Goal: Task Accomplishment & Management: Complete application form

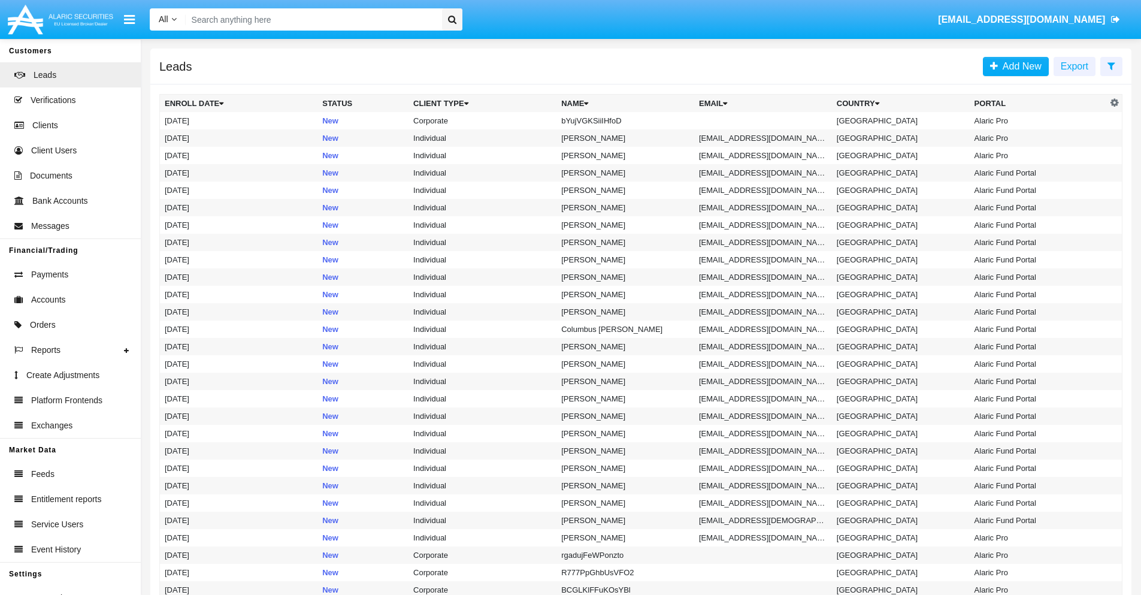
click at [1111, 65] on icon at bounding box center [1111, 66] width 8 height 10
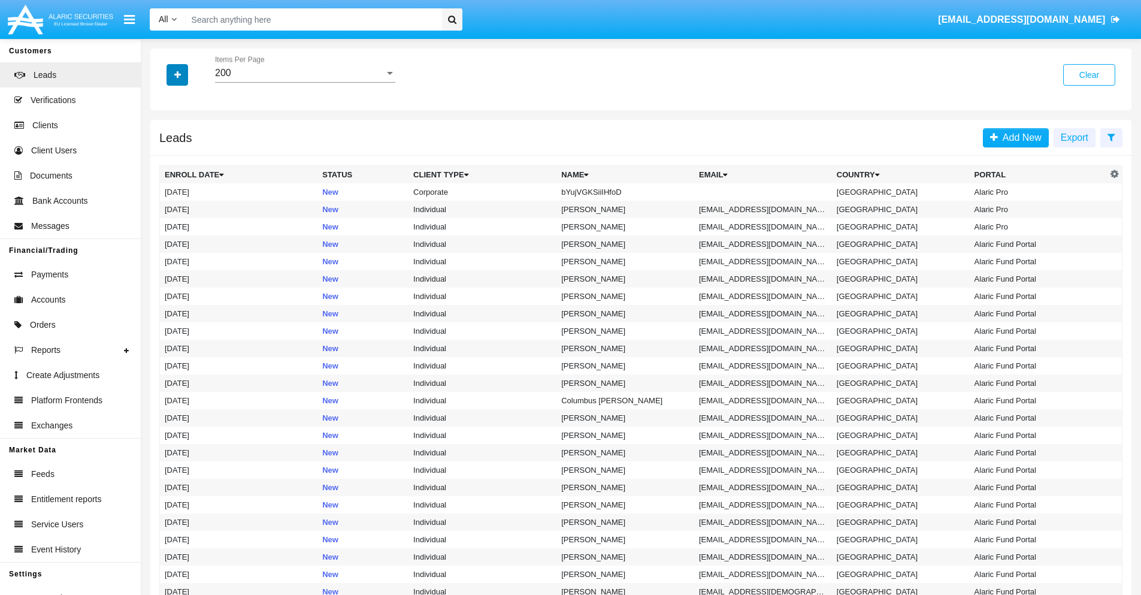
click at [177, 74] on icon "button" at bounding box center [177, 75] width 7 height 8
click at [187, 134] on span "Name" at bounding box center [187, 134] width 26 height 14
click at [165, 139] on input "Name" at bounding box center [164, 139] width 1 height 1
checkbox input "true"
click at [177, 74] on icon "button" at bounding box center [177, 75] width 7 height 8
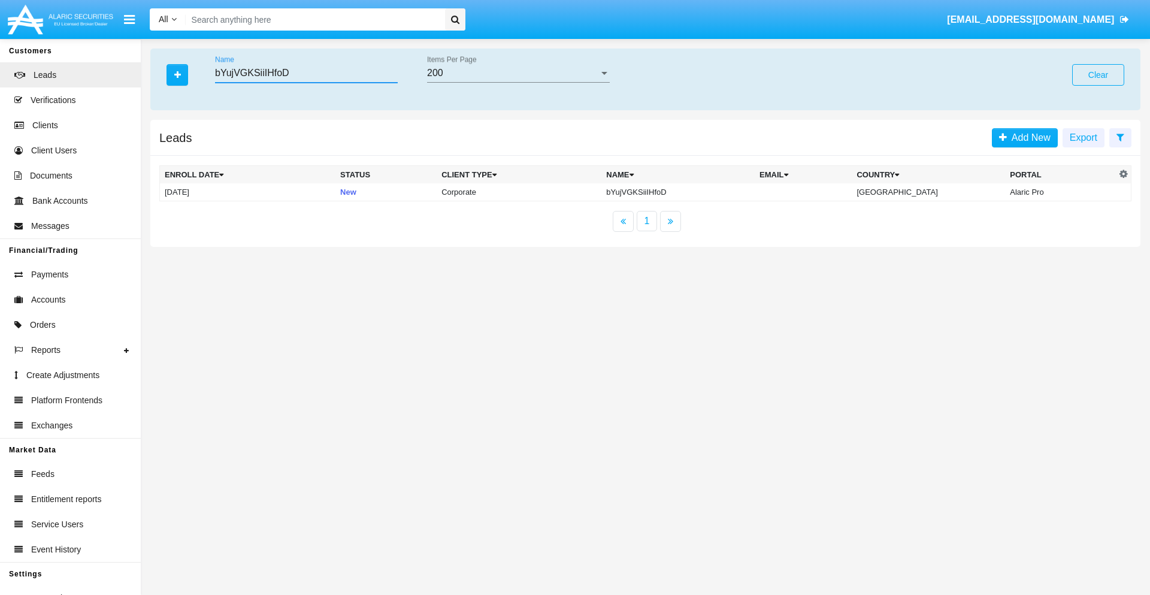
type input "bYujVGKSiiIHfoD"
click at [688, 192] on td "bYujVGKSiiIHfoD" at bounding box center [677, 192] width 153 height 18
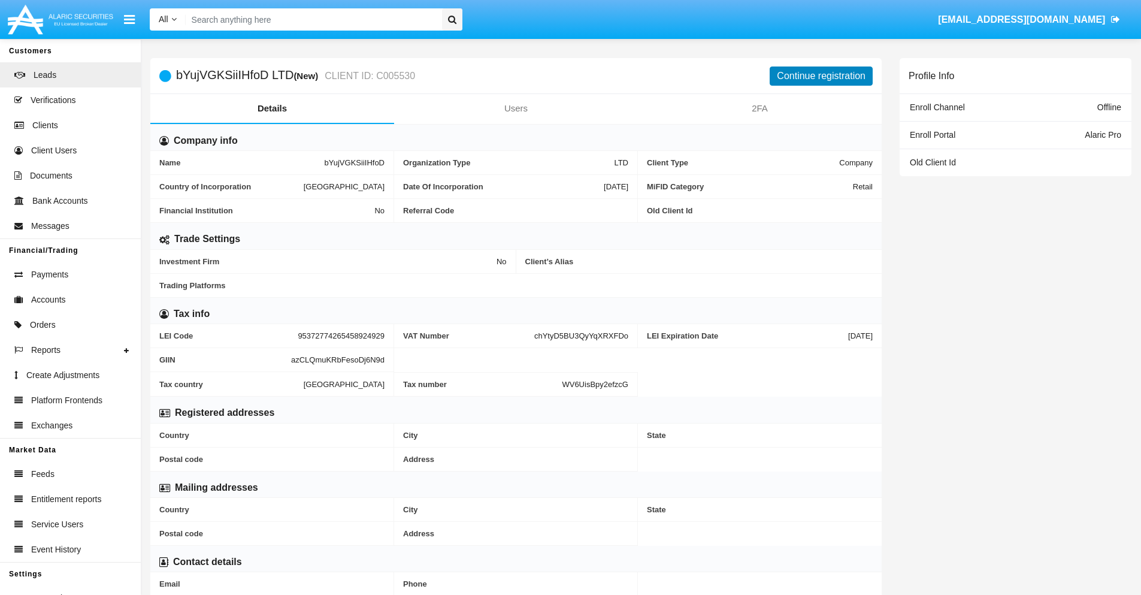
click at [821, 75] on button "Continue registration" at bounding box center [821, 75] width 103 height 19
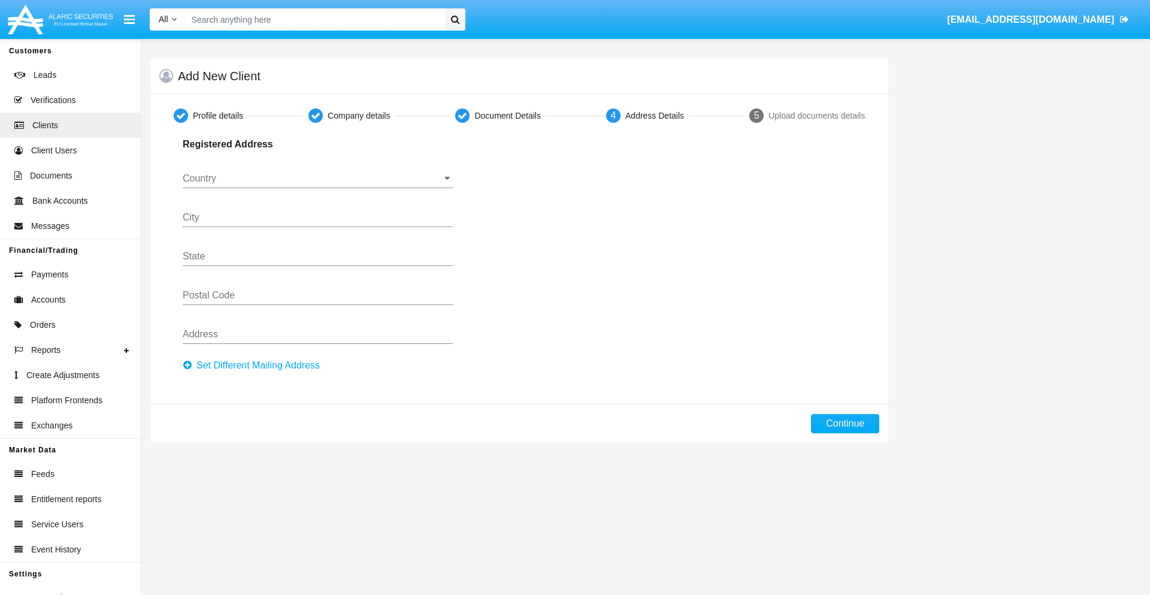
click at [255, 365] on button "Set Different Mailing Address" at bounding box center [255, 365] width 144 height 19
click at [317, 178] on input "Country" at bounding box center [318, 178] width 270 height 11
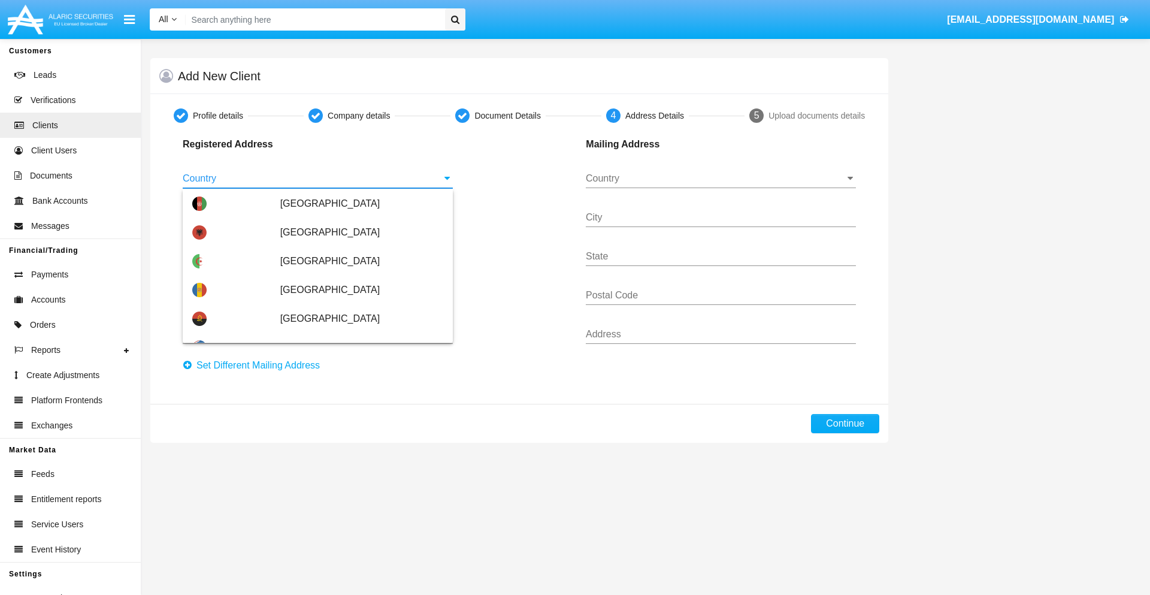
scroll to position [709, 0]
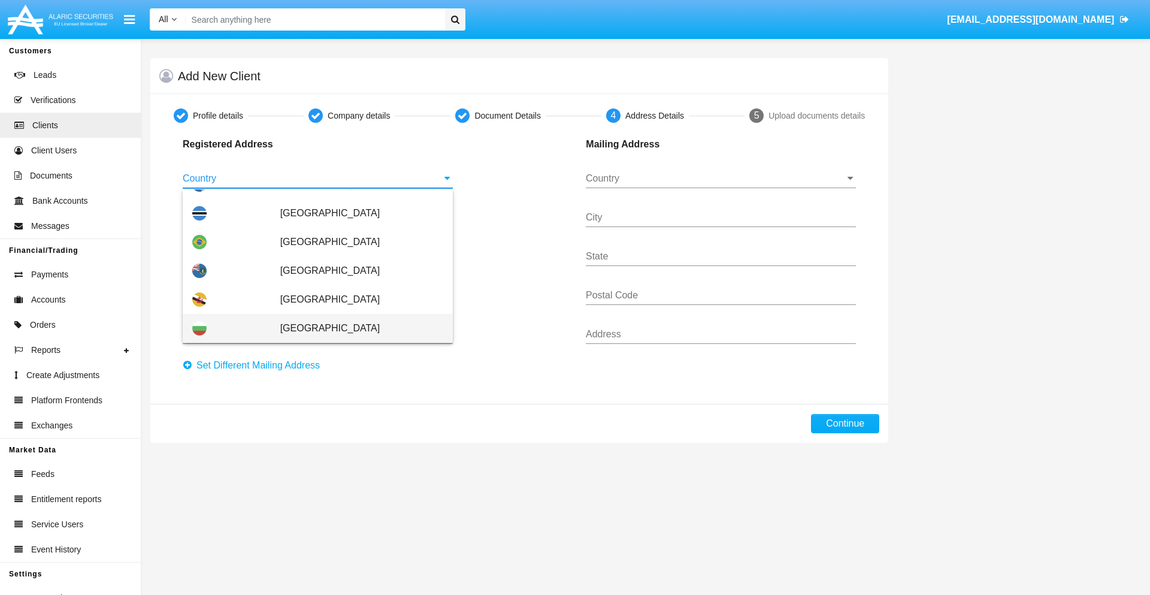
click at [355, 328] on span "[GEOGRAPHIC_DATA]" at bounding box center [361, 328] width 163 height 29
type input "[GEOGRAPHIC_DATA]"
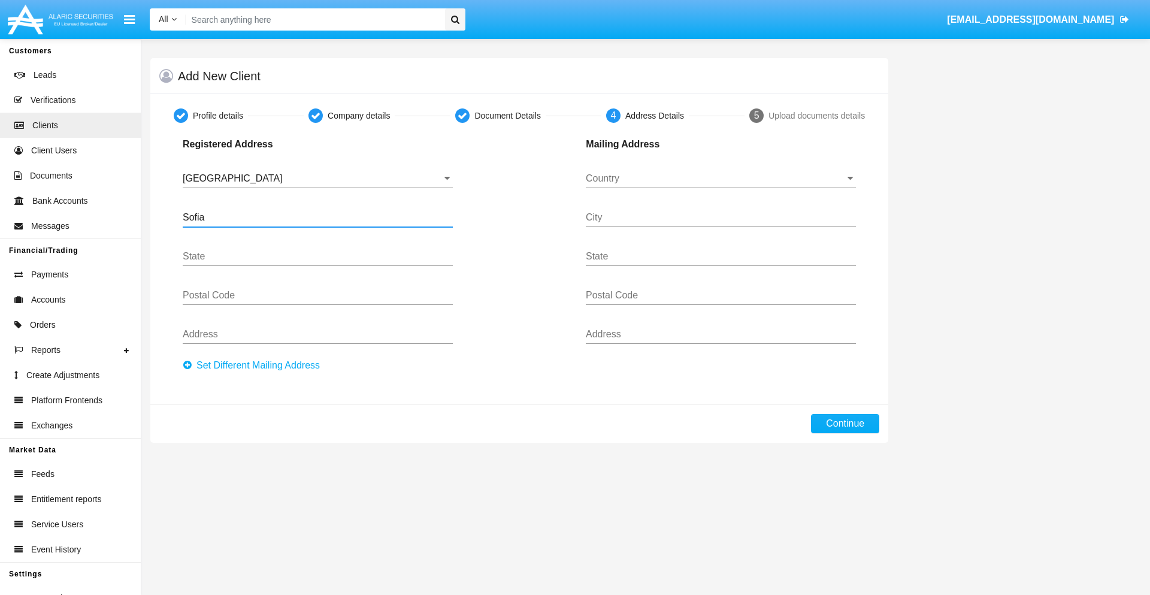
type input "Sofia"
type input "1000"
type input "Vasil Levski"
click at [720, 178] on input "Country" at bounding box center [721, 178] width 270 height 11
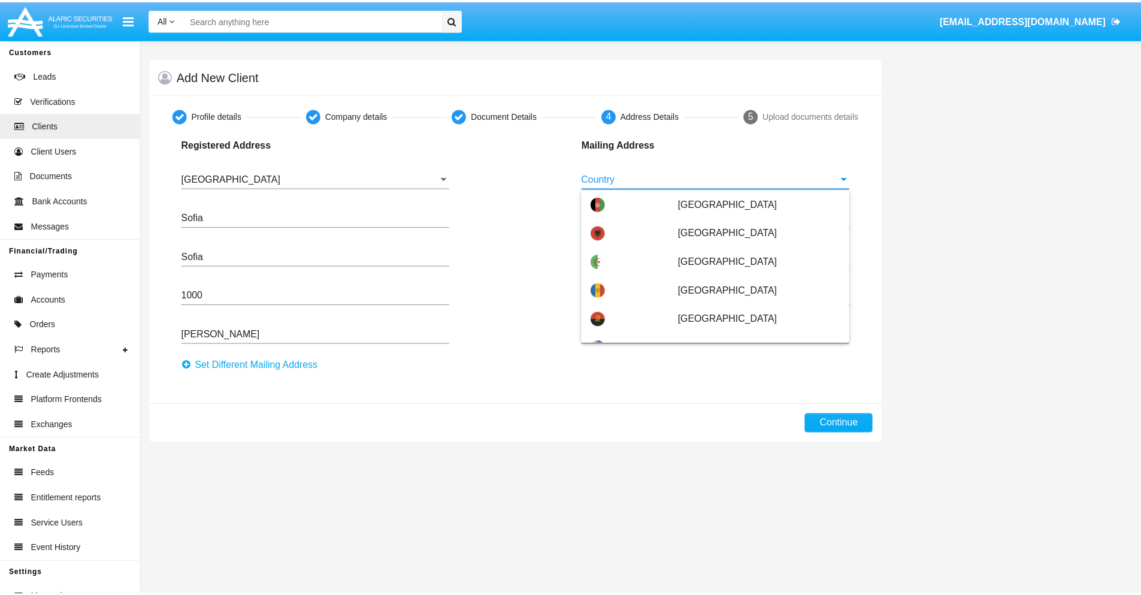
scroll to position [77, 0]
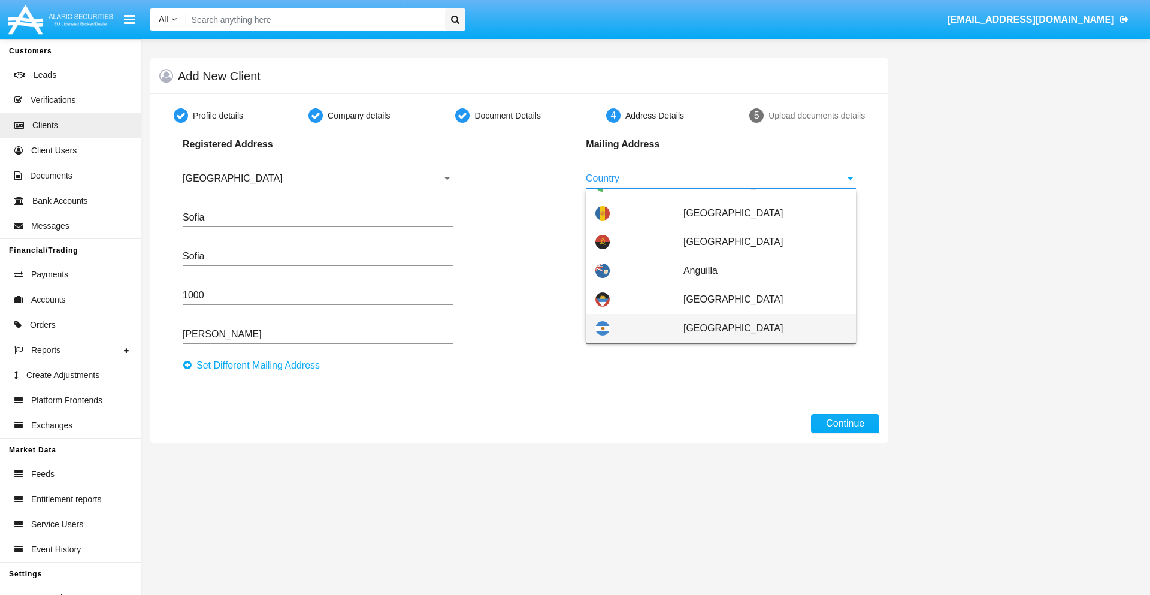
click at [758, 328] on span "[GEOGRAPHIC_DATA]" at bounding box center [764, 328] width 163 height 29
type input "[GEOGRAPHIC_DATA]"
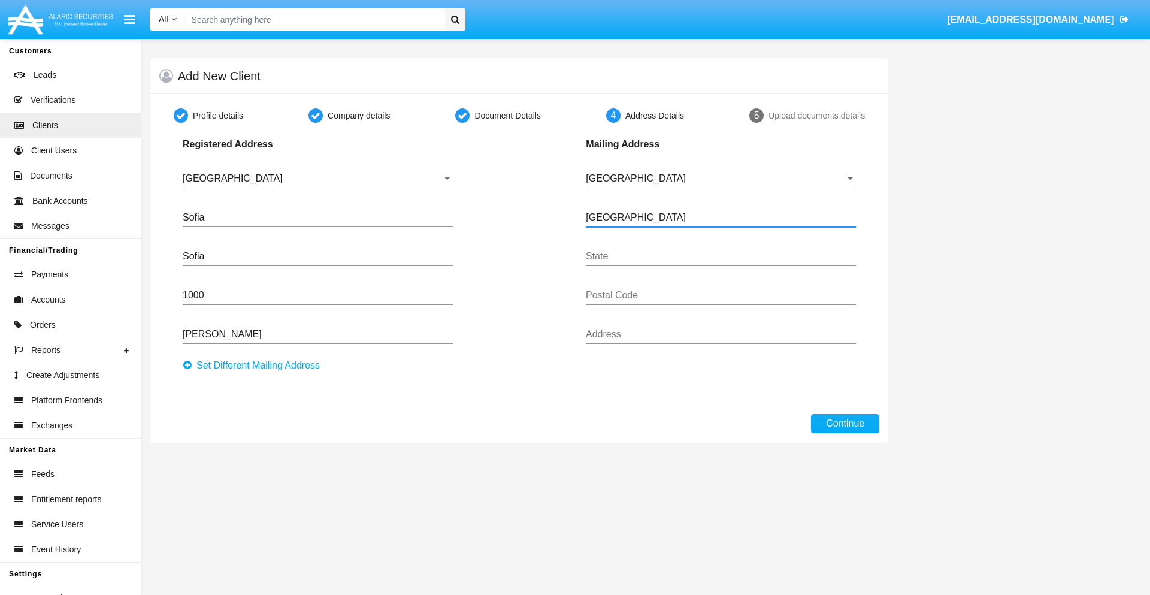
type input "Buenos Aires"
type input "7777"
type input "Test Mail Address"
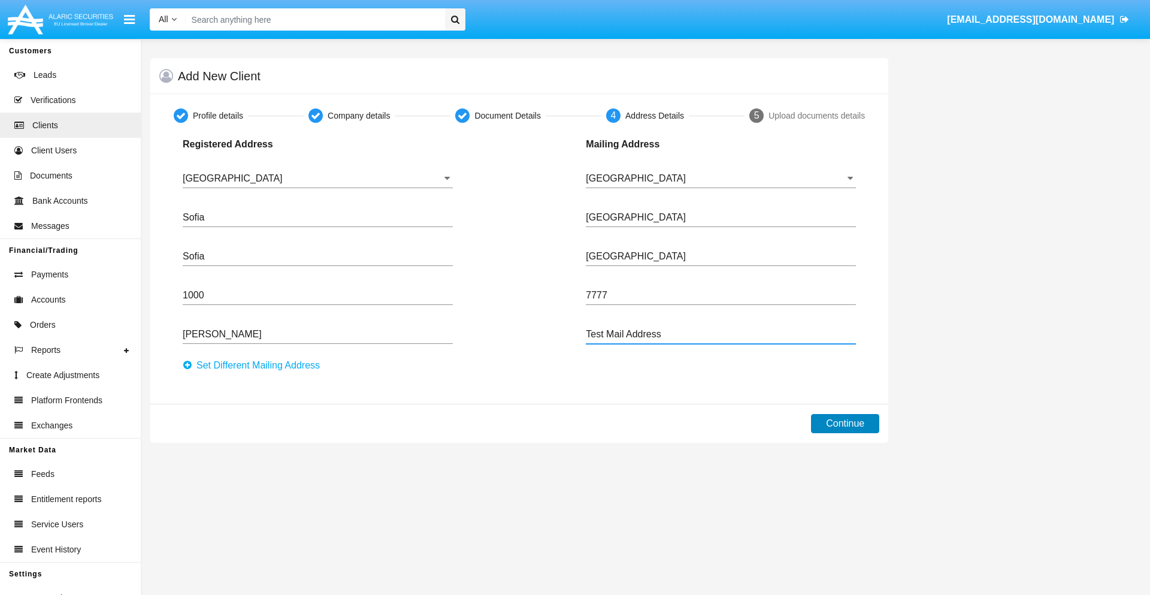
click at [845, 423] on button "Continue" at bounding box center [845, 423] width 68 height 19
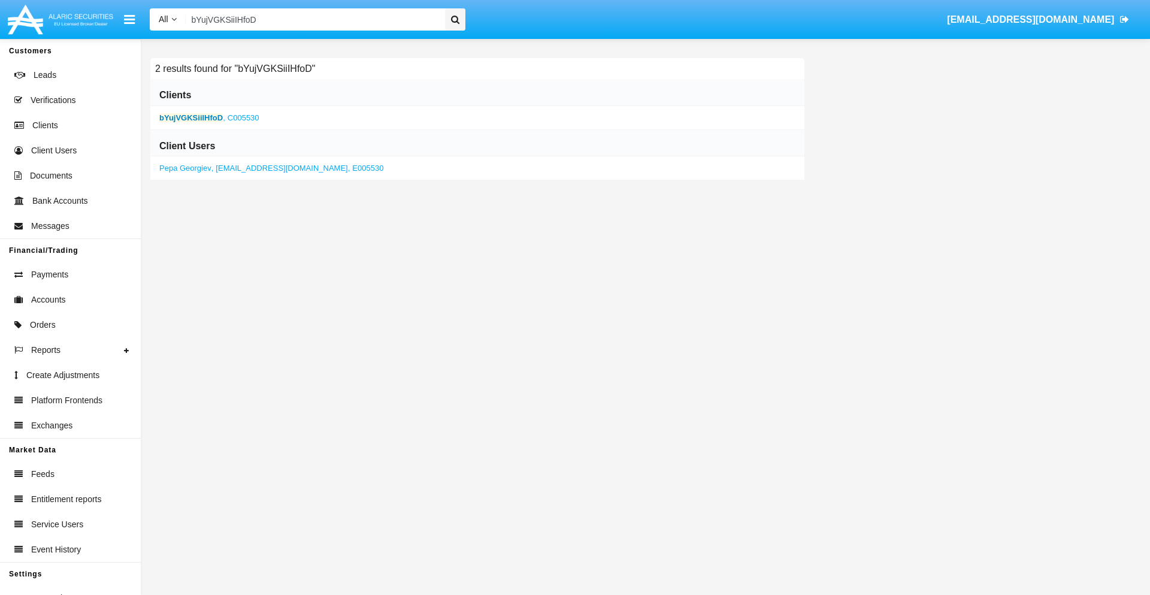
type input "bYujVGKSiiIHfoD"
click at [191, 117] on b "bYujVGKSiiIHfoD" at bounding box center [190, 117] width 63 height 9
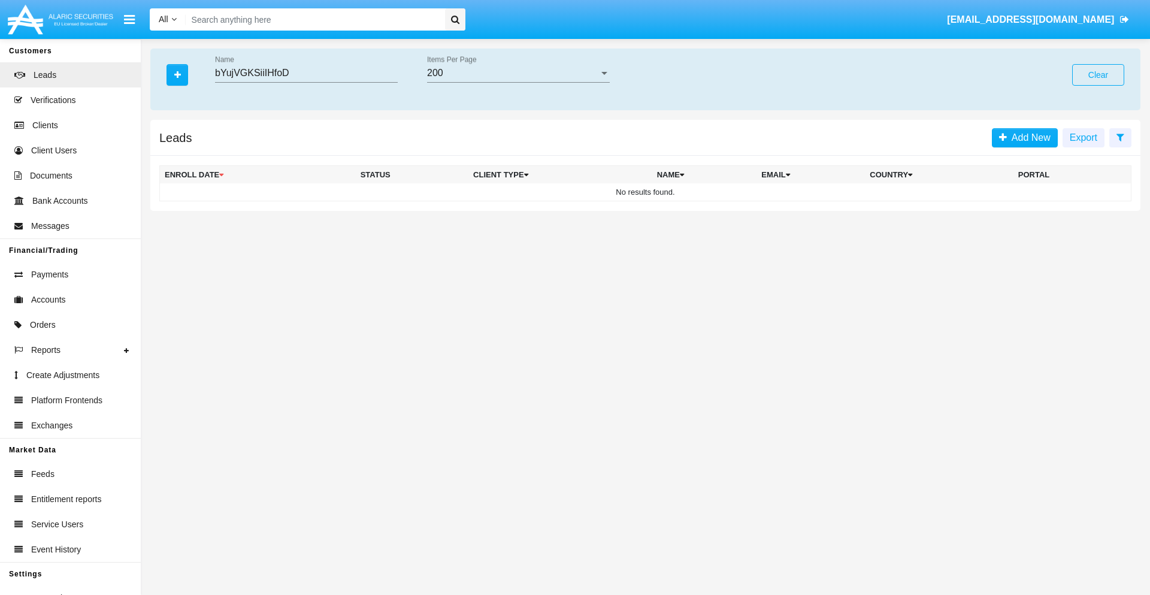
click at [1098, 75] on button "Clear" at bounding box center [1098, 75] width 52 height 22
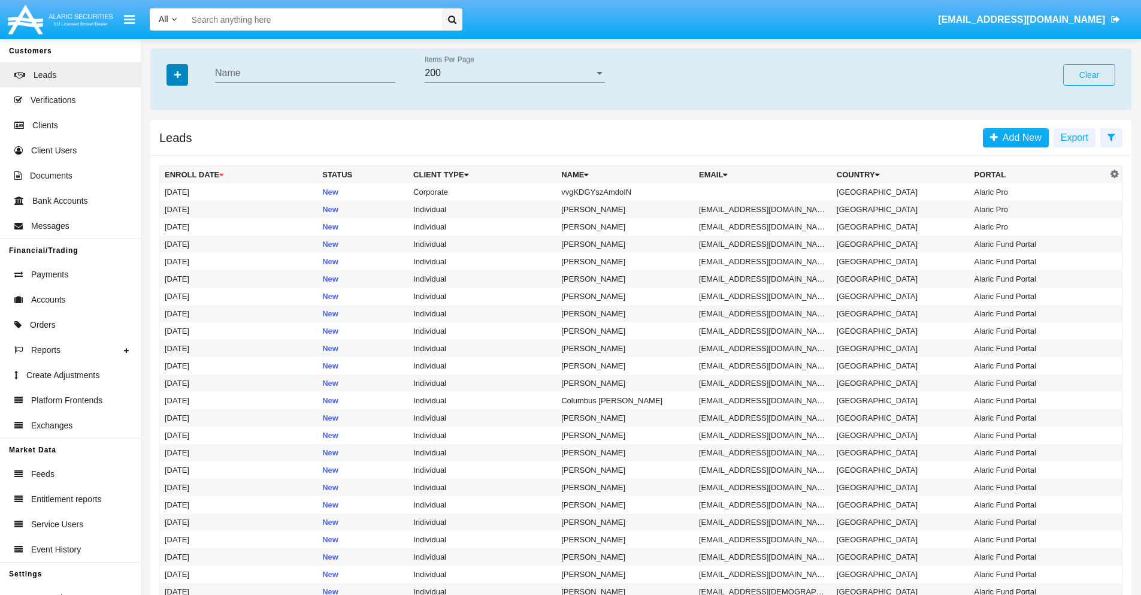
click at [177, 74] on icon "button" at bounding box center [177, 75] width 7 height 8
type input "vvgKDGYszAmdoIN"
click at [631, 192] on td "vvgKDGYszAmdoIN" at bounding box center [625, 191] width 138 height 17
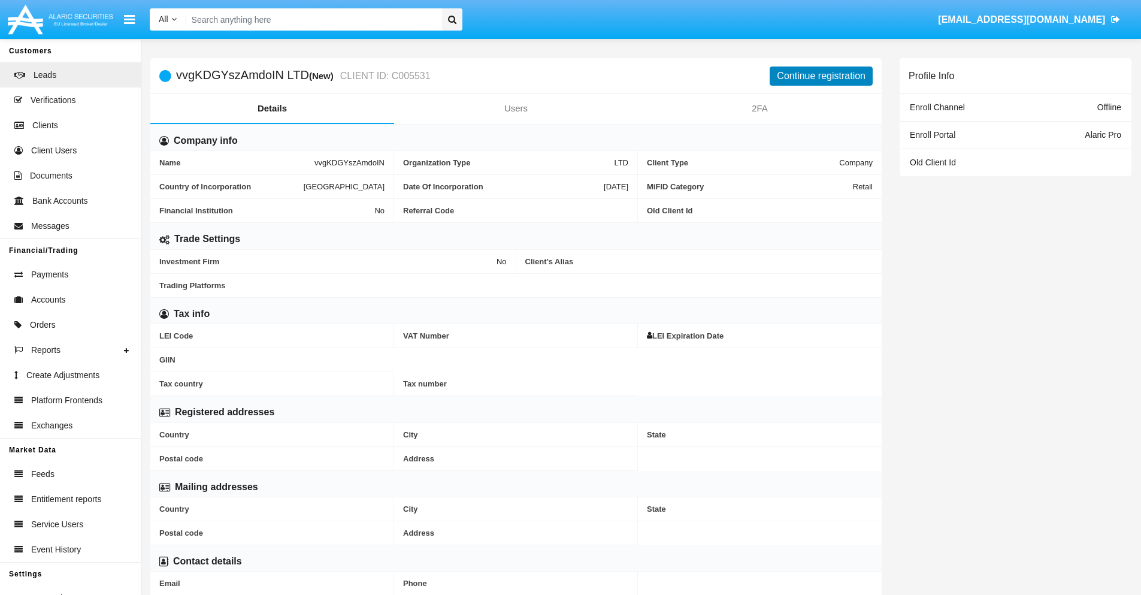
click at [821, 75] on button "Continue registration" at bounding box center [821, 75] width 103 height 19
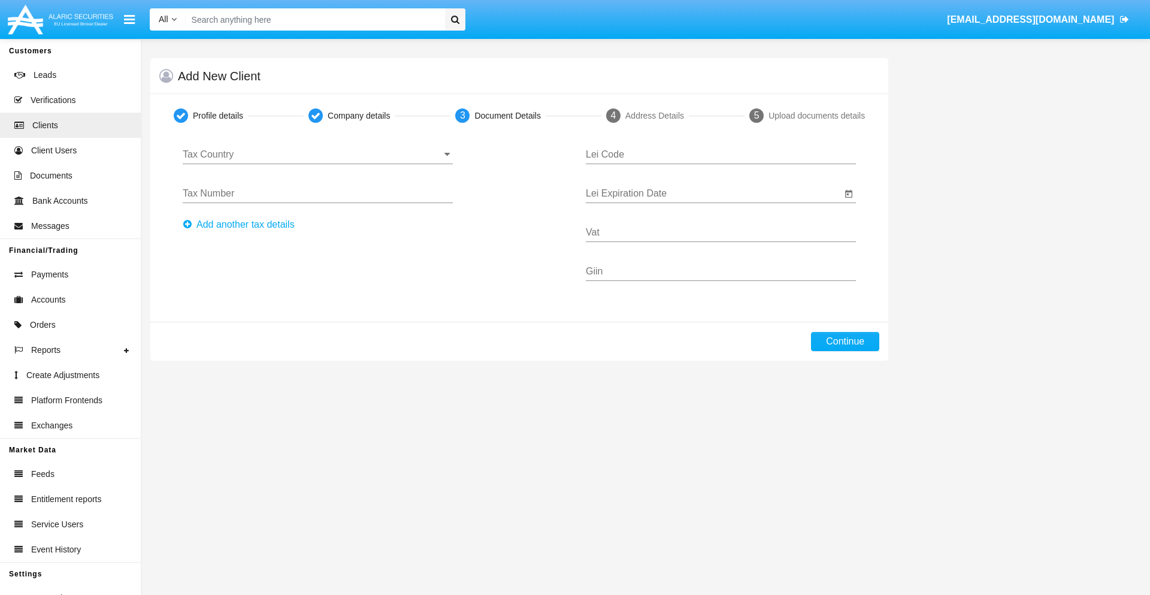
click at [317, 155] on input "Tax Country" at bounding box center [318, 154] width 270 height 11
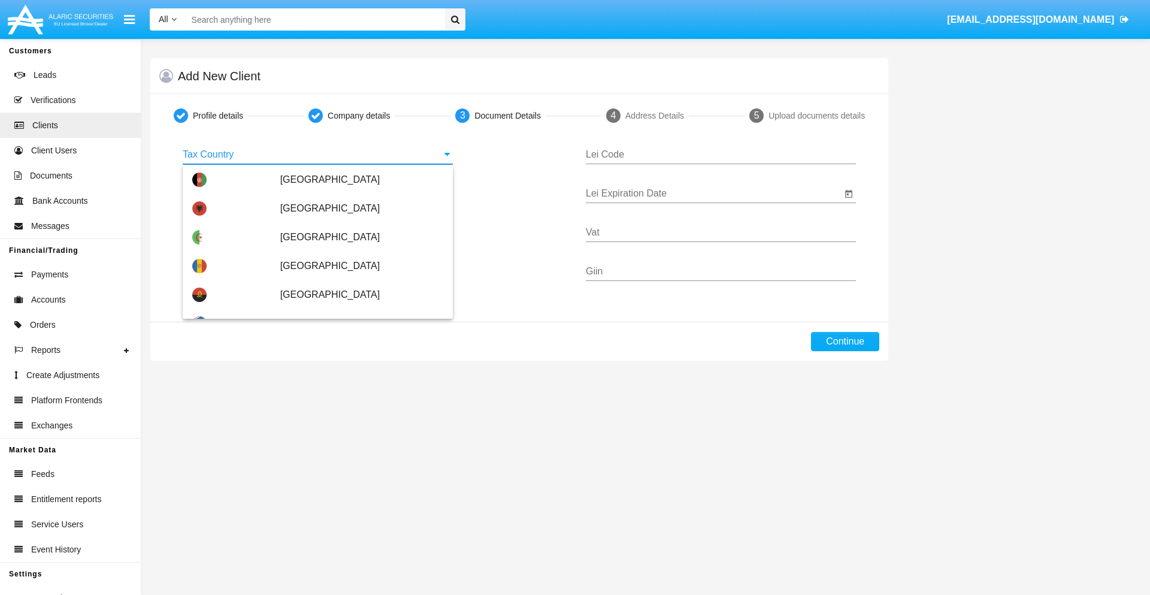
type input "[GEOGRAPHIC_DATA]"
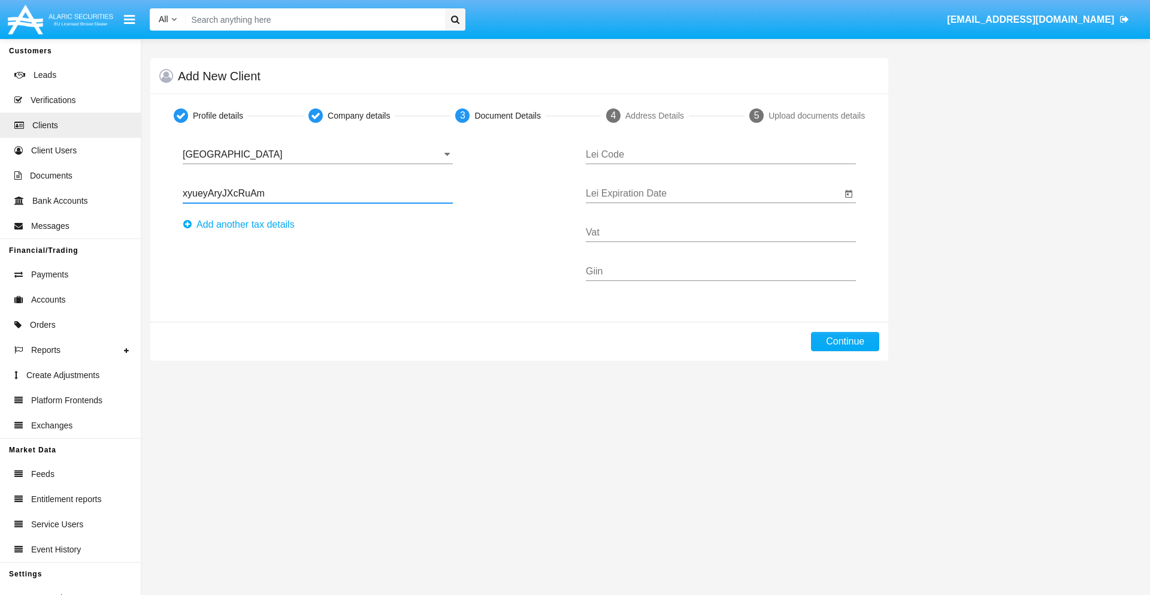
type input "xyueyAryJXcRuAm"
click at [242, 225] on button "Аdd another tax details" at bounding box center [242, 224] width 119 height 19
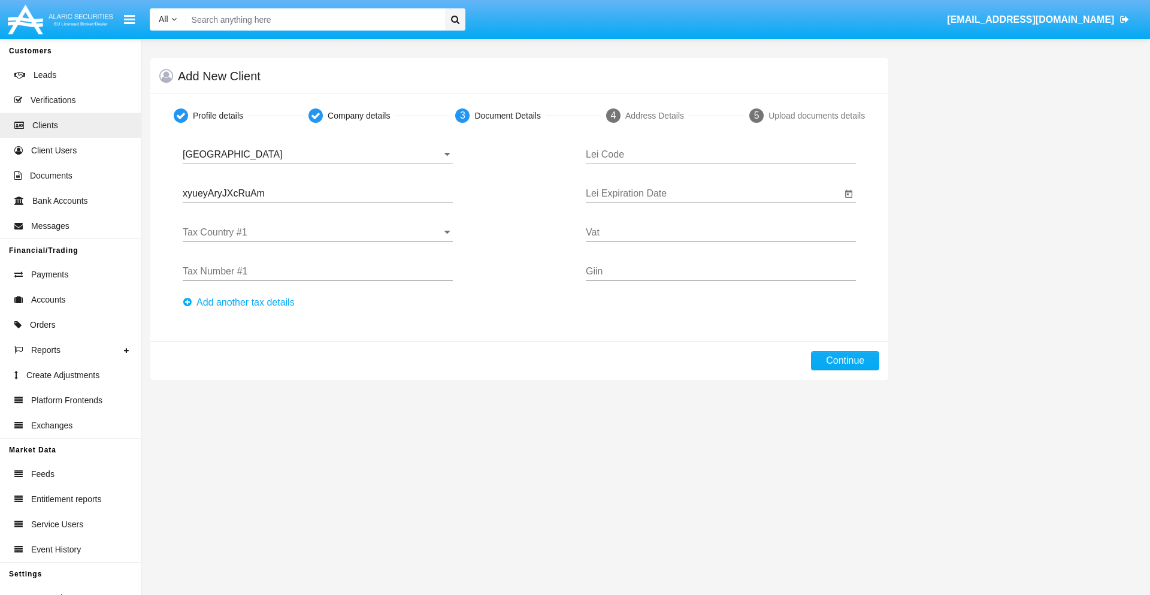
click at [317, 232] on input "Tax Country #1" at bounding box center [318, 232] width 270 height 11
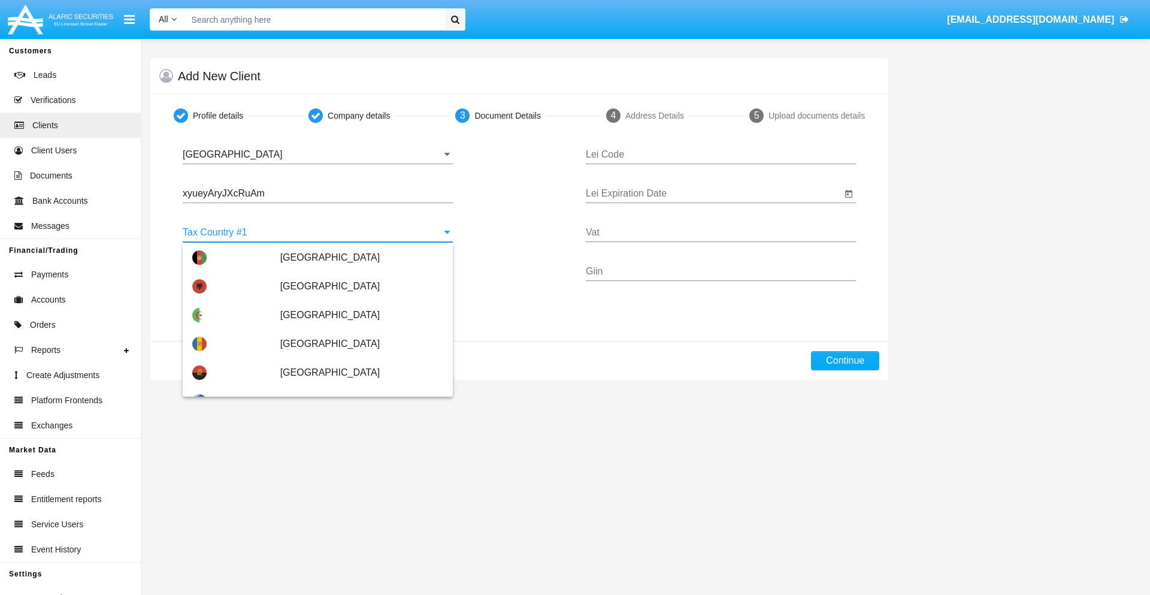
scroll to position [2664, 0]
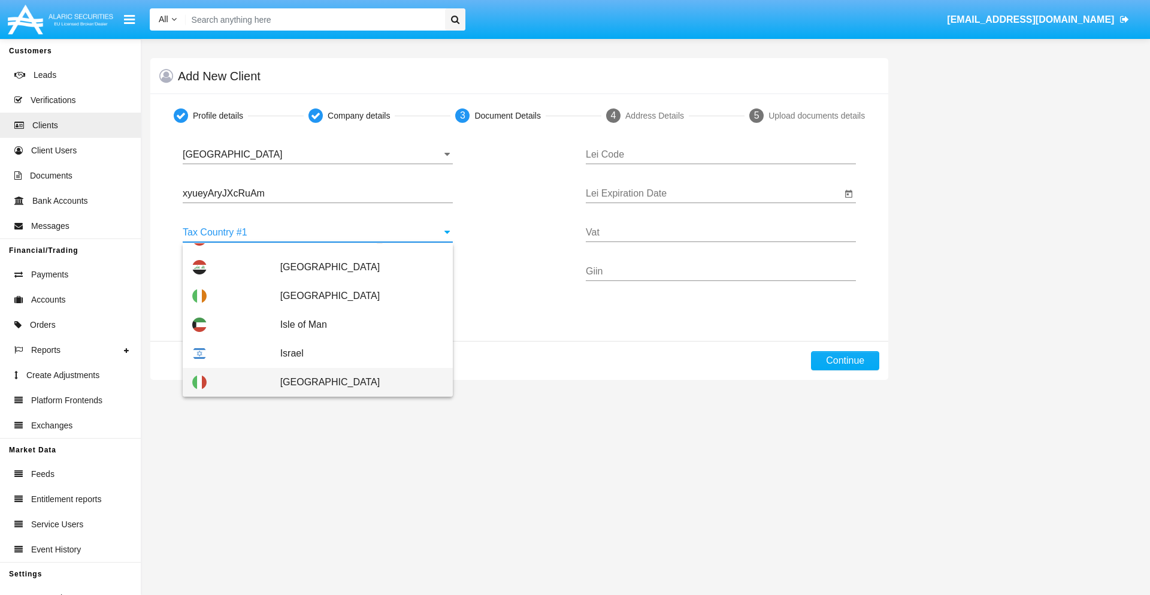
click at [355, 382] on span "[GEOGRAPHIC_DATA]" at bounding box center [361, 382] width 163 height 29
type input "[GEOGRAPHIC_DATA]"
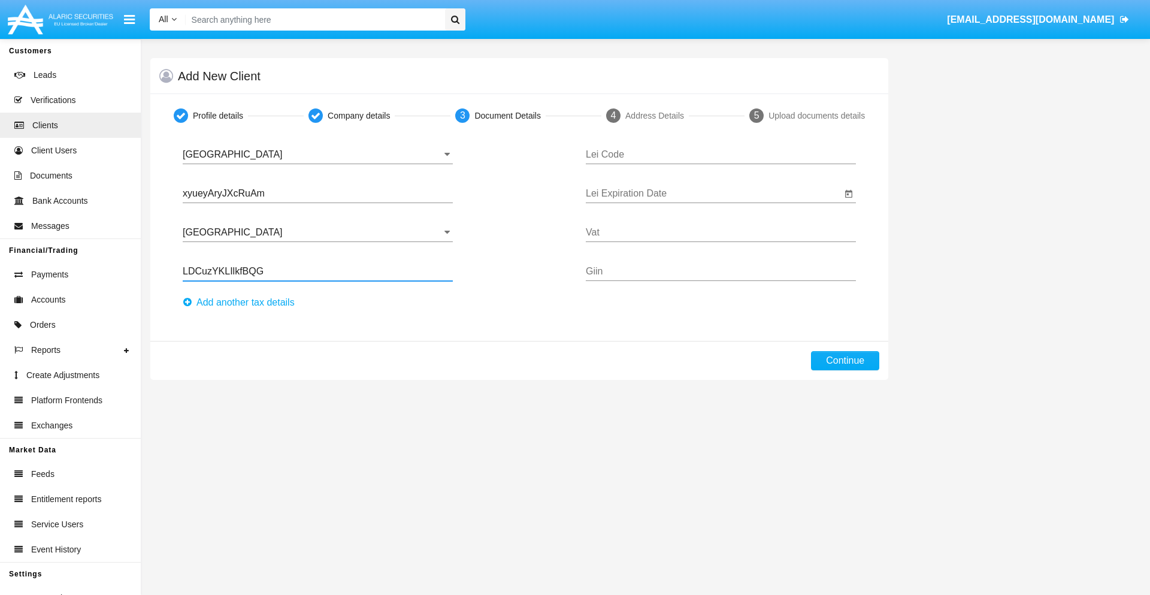
type input "LDCuzYKLIlkfBQG"
click at [242, 302] on button "Аdd another tax details" at bounding box center [242, 302] width 119 height 19
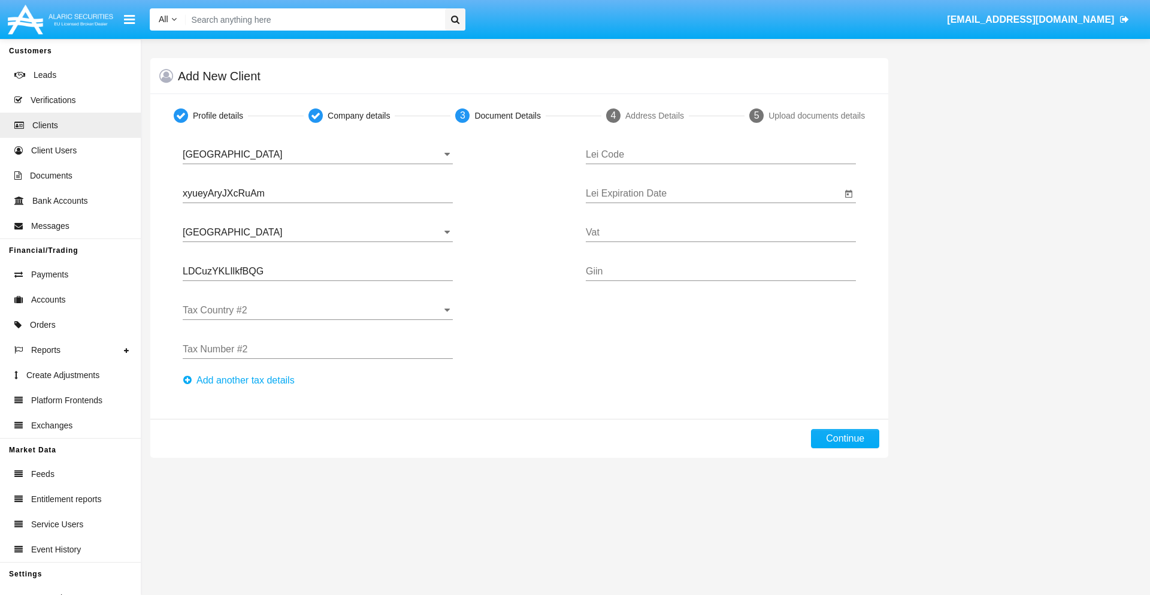
click at [317, 310] on input "Tax Country #2" at bounding box center [318, 310] width 270 height 11
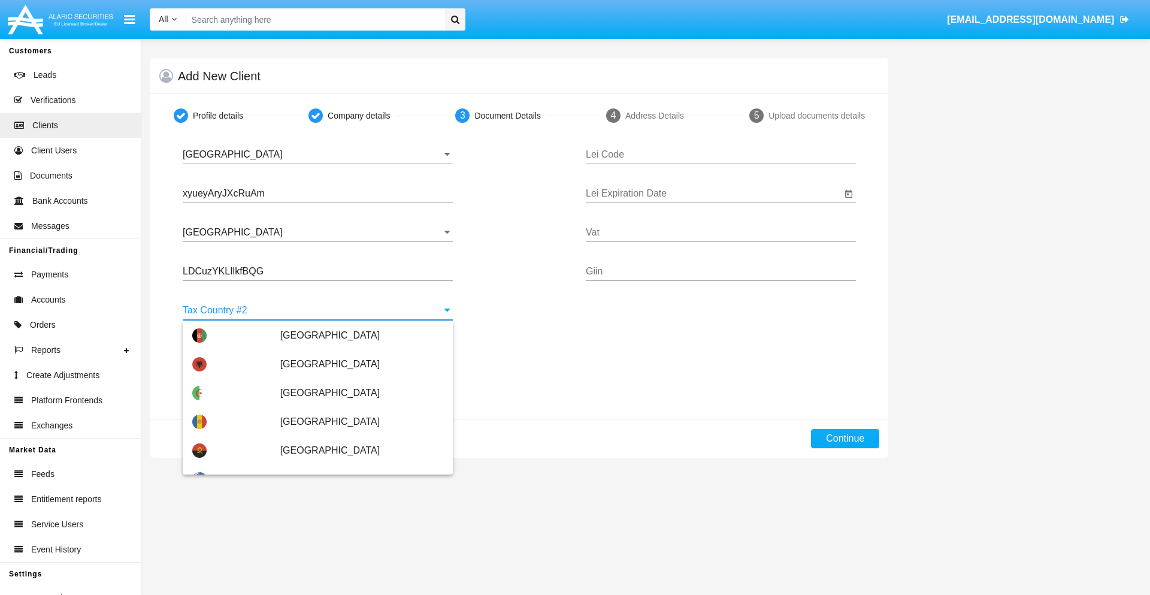
type input "[GEOGRAPHIC_DATA]"
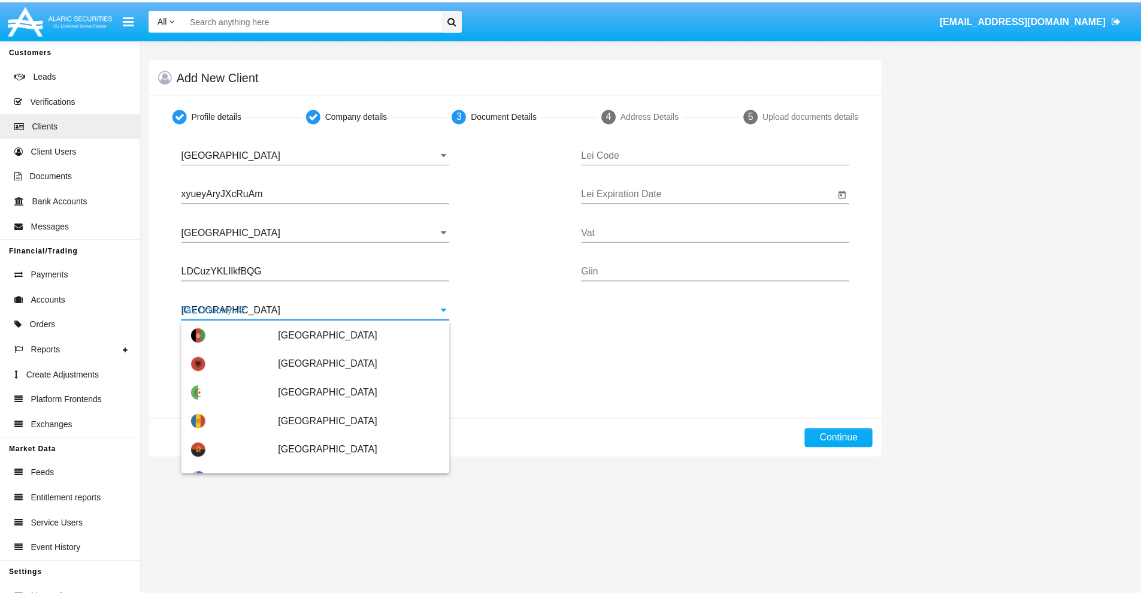
scroll to position [0, 0]
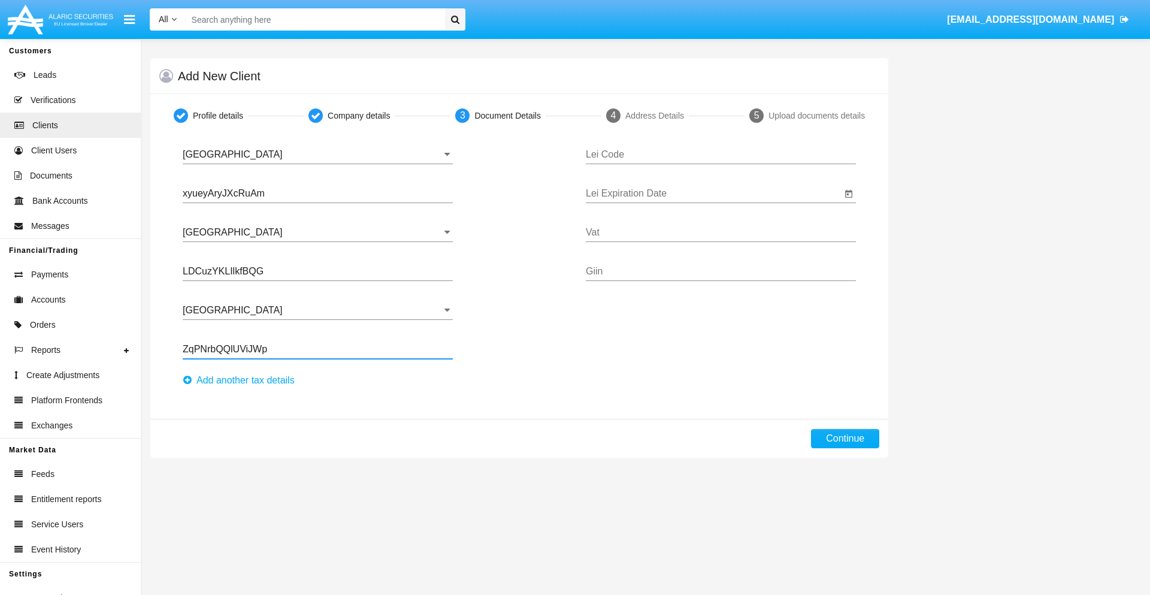
type input "ZqPNrbQQlUViJWp"
type input "XYVAXJFWRNCEWPMZQRYL"
click at [713, 193] on input "Lei Expiration Date" at bounding box center [714, 193] width 256 height 11
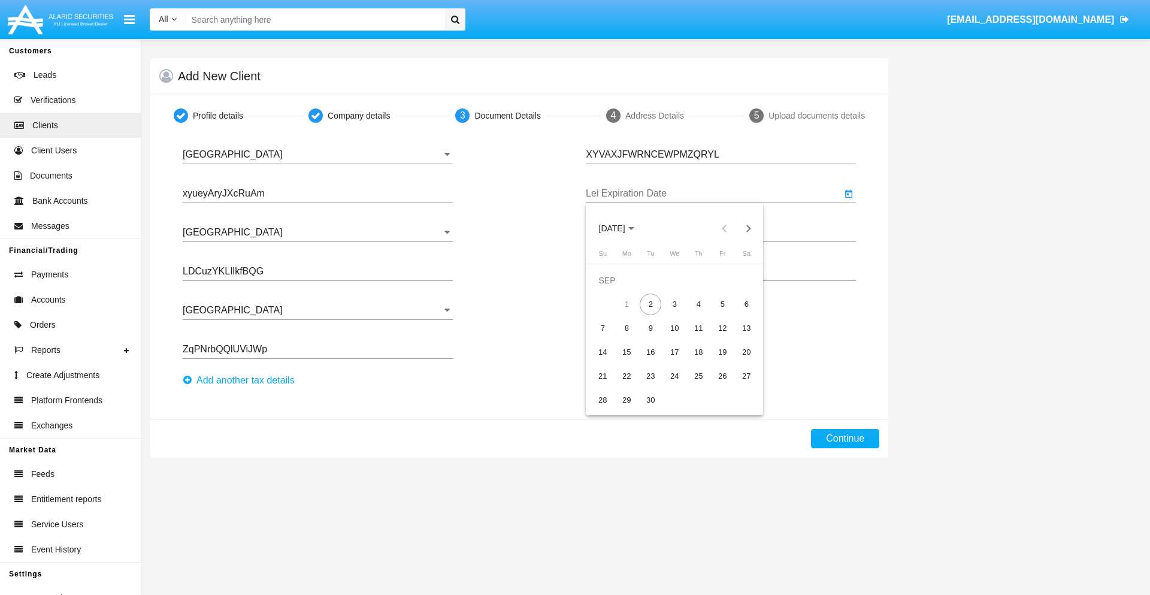
click at [622, 228] on span "[DATE]" at bounding box center [612, 229] width 26 height 10
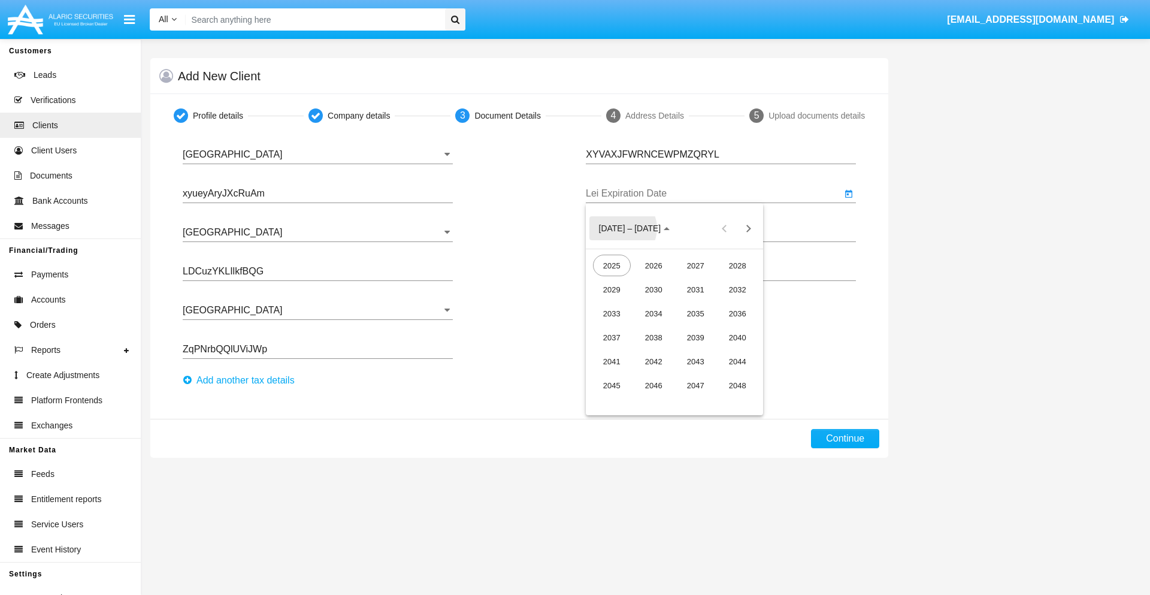
click at [737, 337] on div "2040" at bounding box center [738, 337] width 38 height 22
click at [653, 313] on div "JUN" at bounding box center [654, 313] width 38 height 22
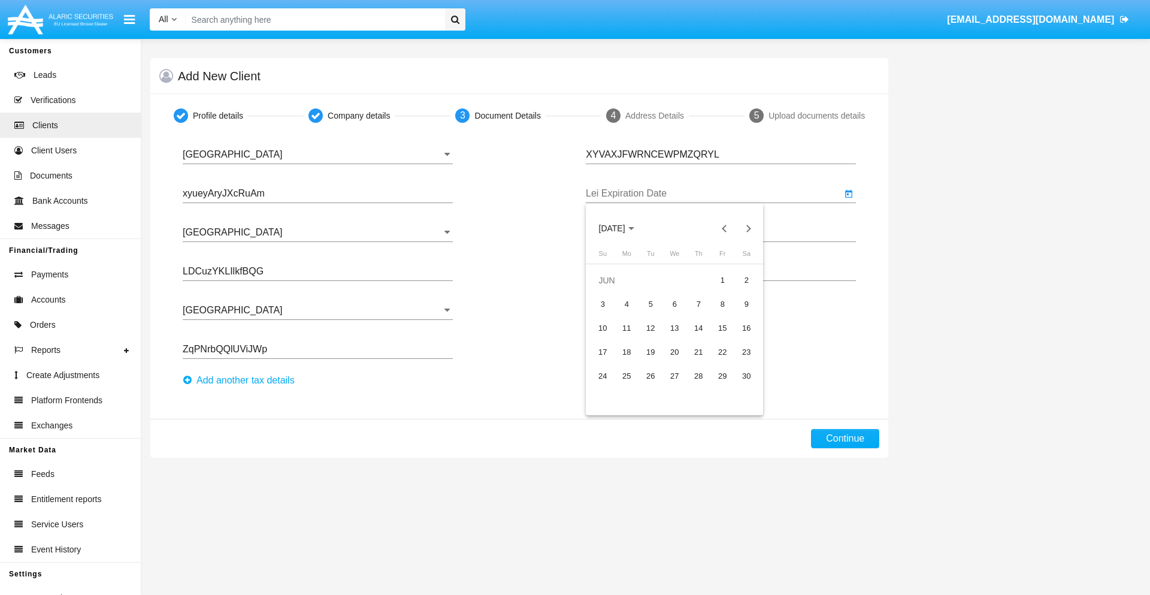
click at [722, 328] on div "15" at bounding box center [723, 328] width 22 height 22
type input "06/15/40"
type input "JQsJSXkzwBZQOPt"
type input "EsxzHElIdLwFHYA"
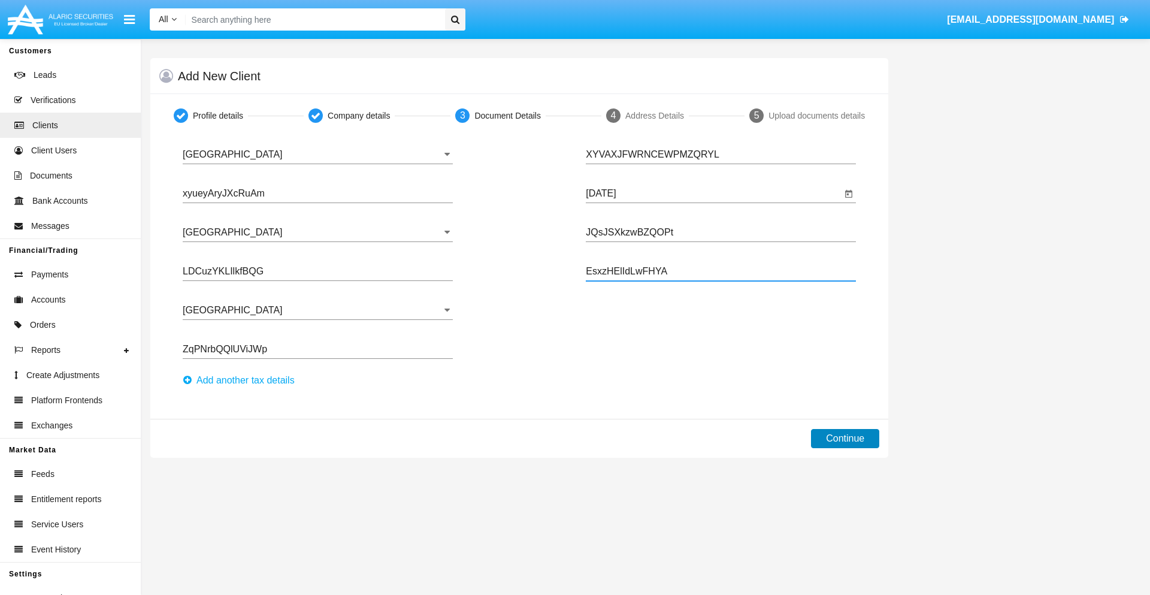
click at [845, 438] on button "Continue" at bounding box center [845, 438] width 68 height 19
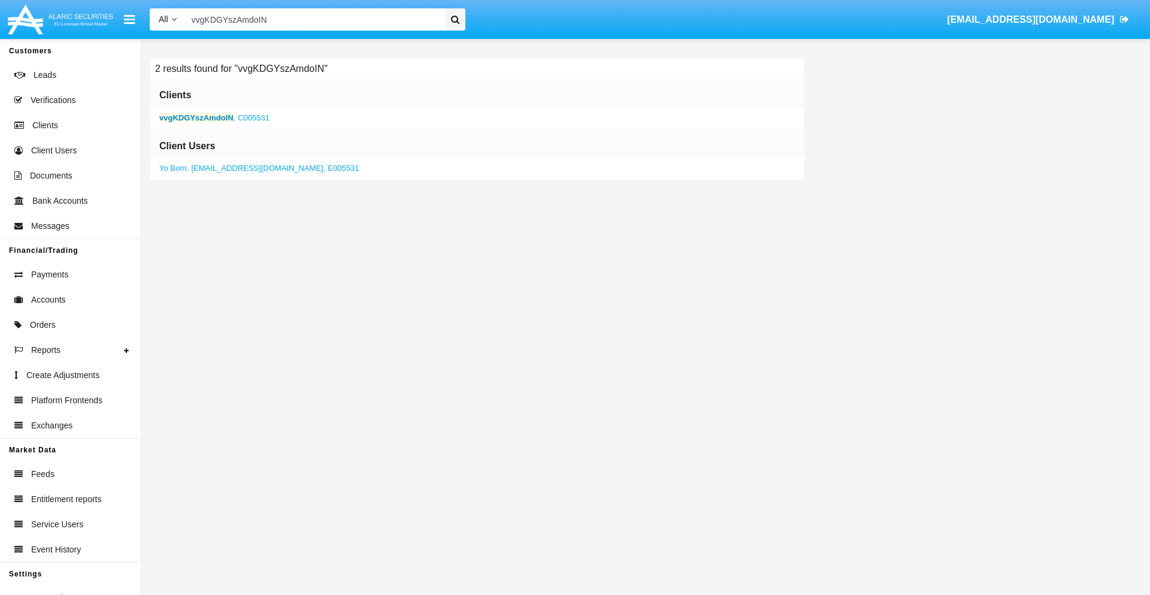
type input "vvgKDGYszAmdoIN"
click at [196, 117] on b "vvgKDGYszAmdoIN" at bounding box center [196, 117] width 74 height 9
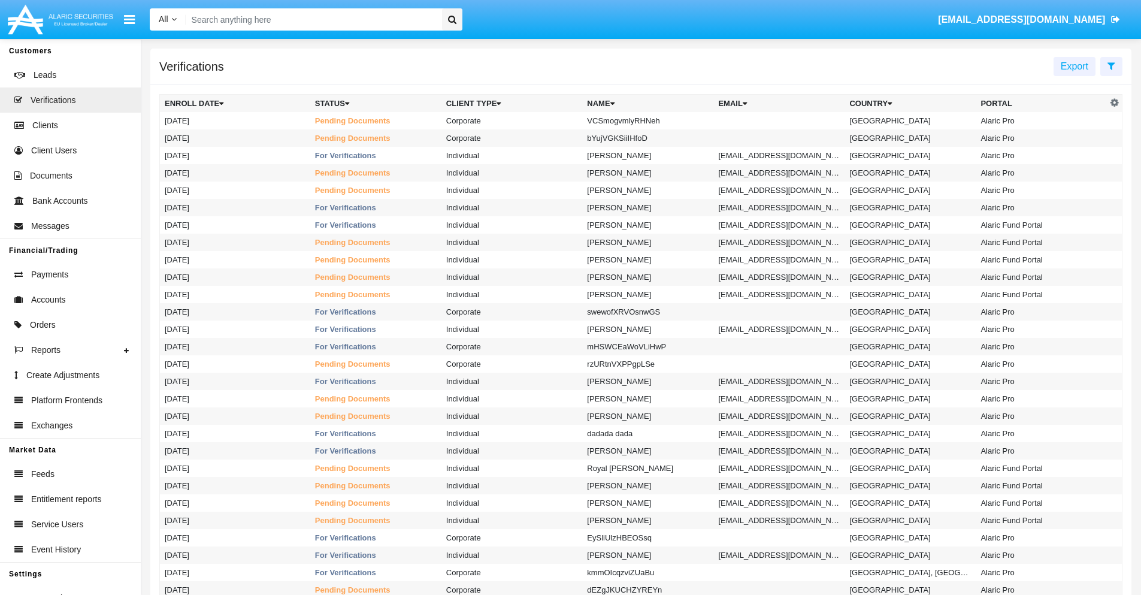
click at [1111, 65] on icon at bounding box center [1111, 66] width 8 height 10
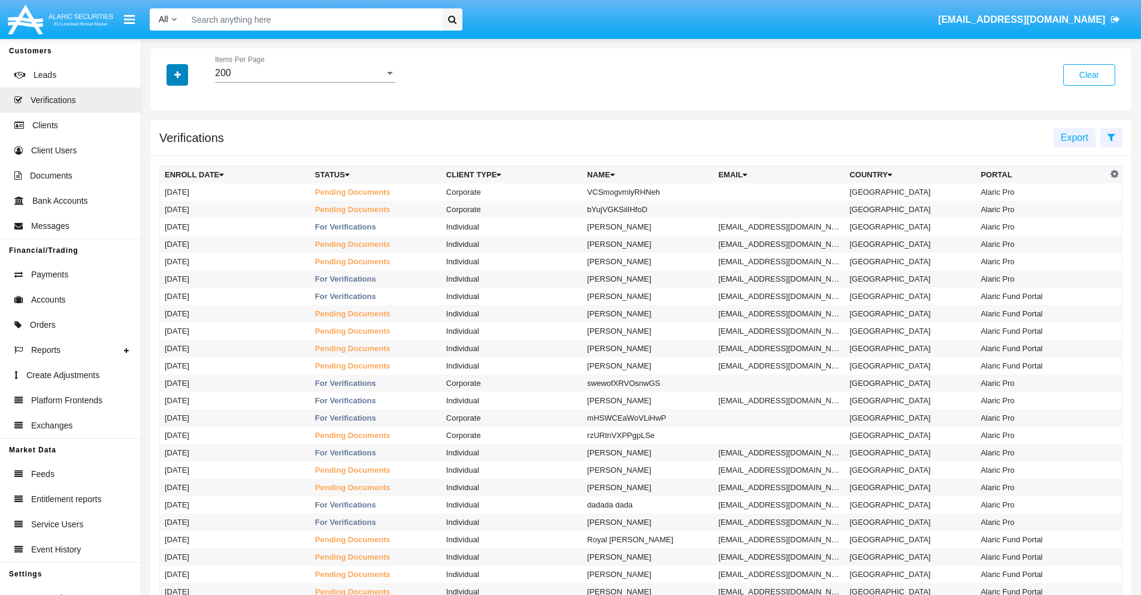
click at [177, 74] on icon "button" at bounding box center [177, 75] width 7 height 8
click at [187, 152] on span "Name" at bounding box center [187, 151] width 26 height 14
click at [165, 156] on input "Name" at bounding box center [164, 156] width 1 height 1
checkbox input "true"
click at [177, 74] on icon "button" at bounding box center [177, 75] width 7 height 8
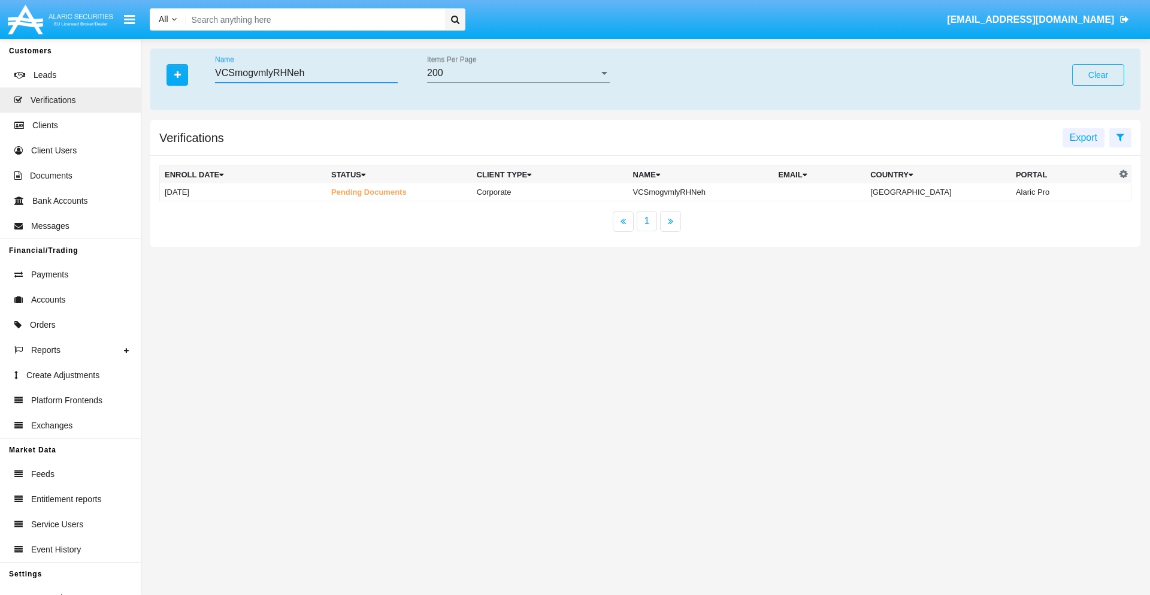
type input "VCSmogvmlyRHNeh"
click at [703, 192] on td "VCSmogvmlyRHNeh" at bounding box center [701, 192] width 146 height 18
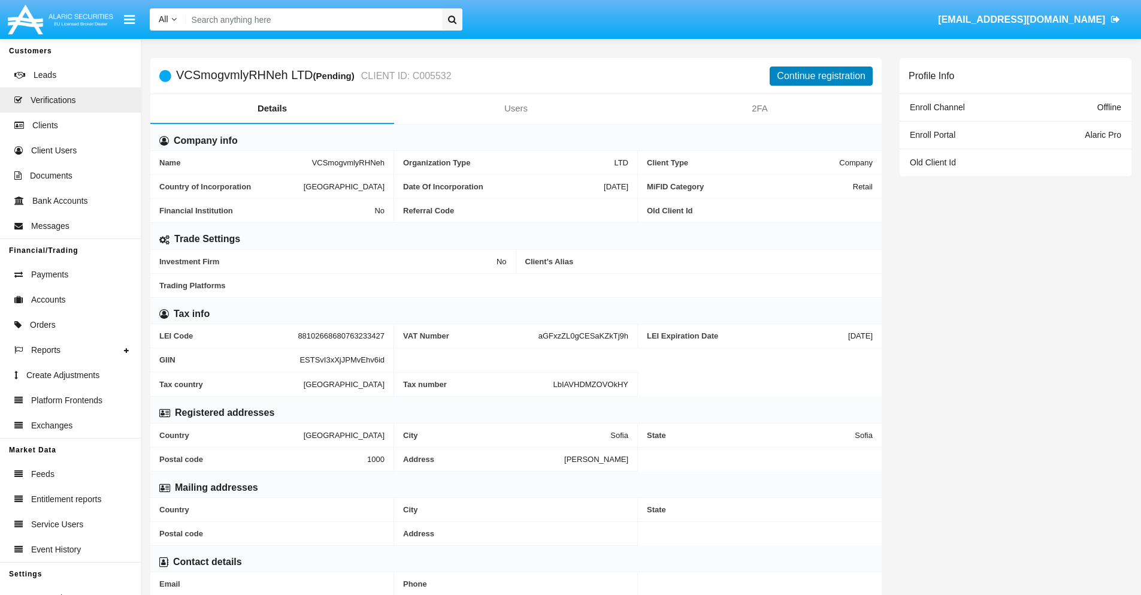
click at [821, 75] on button "Continue registration" at bounding box center [821, 75] width 103 height 19
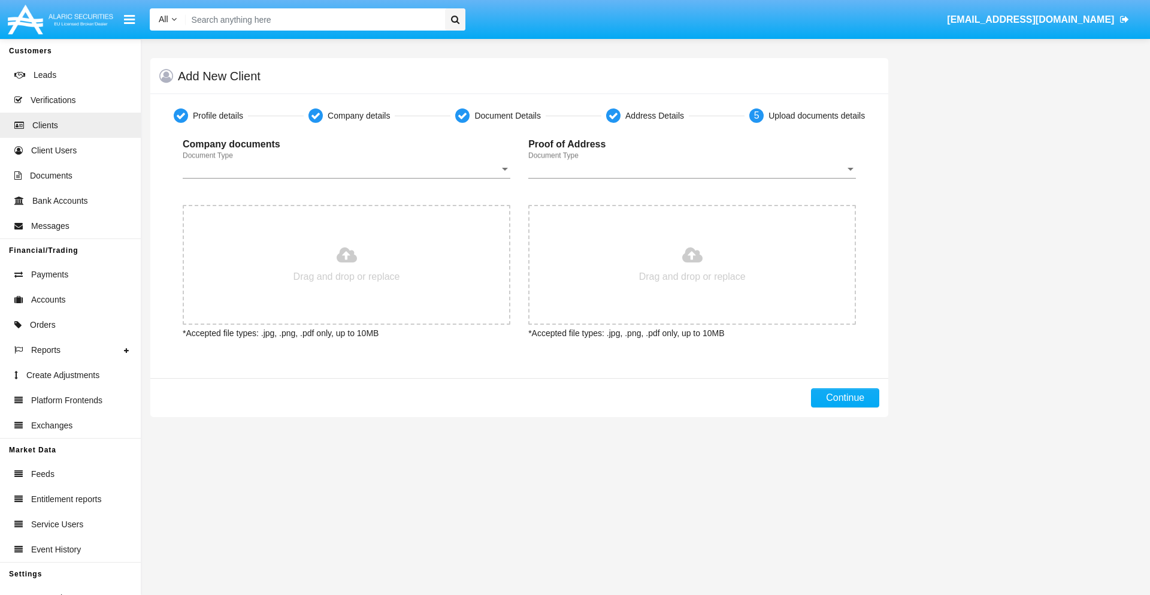
click at [346, 169] on span "Document Type" at bounding box center [341, 169] width 317 height 11
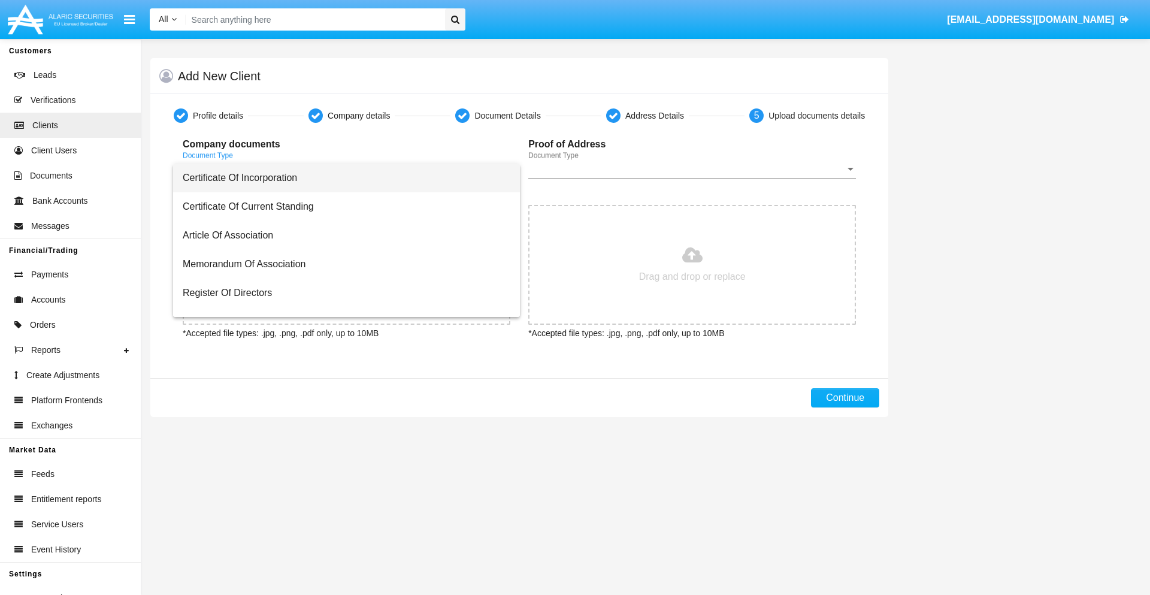
click at [342, 178] on span "Certificate Of Incorporation" at bounding box center [347, 178] width 328 height 29
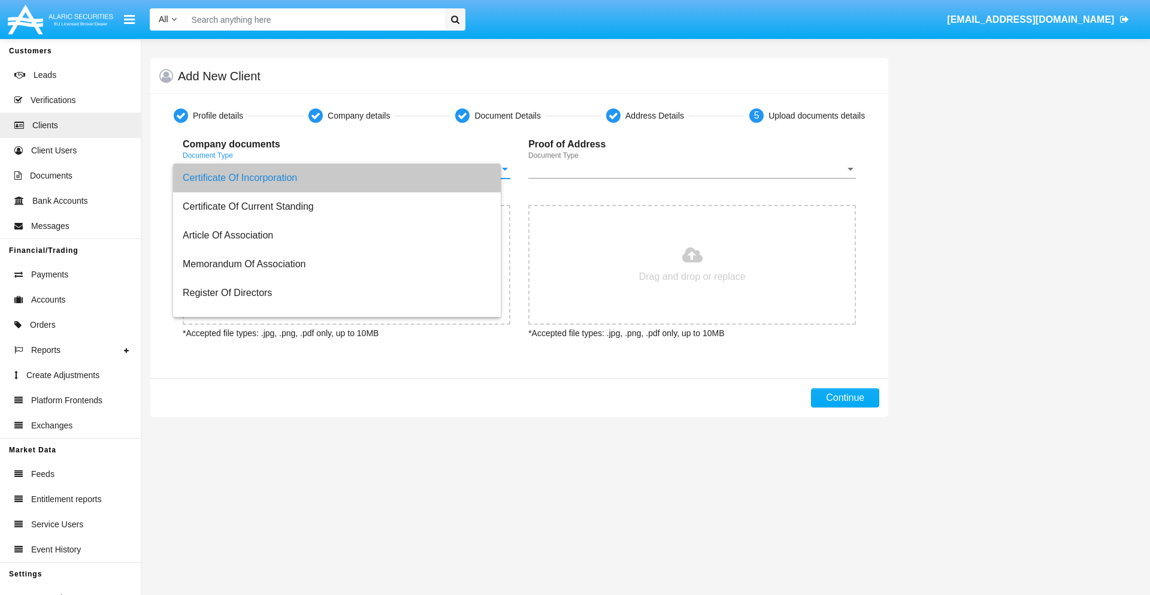
type input "C:\fakepath\passport.png"
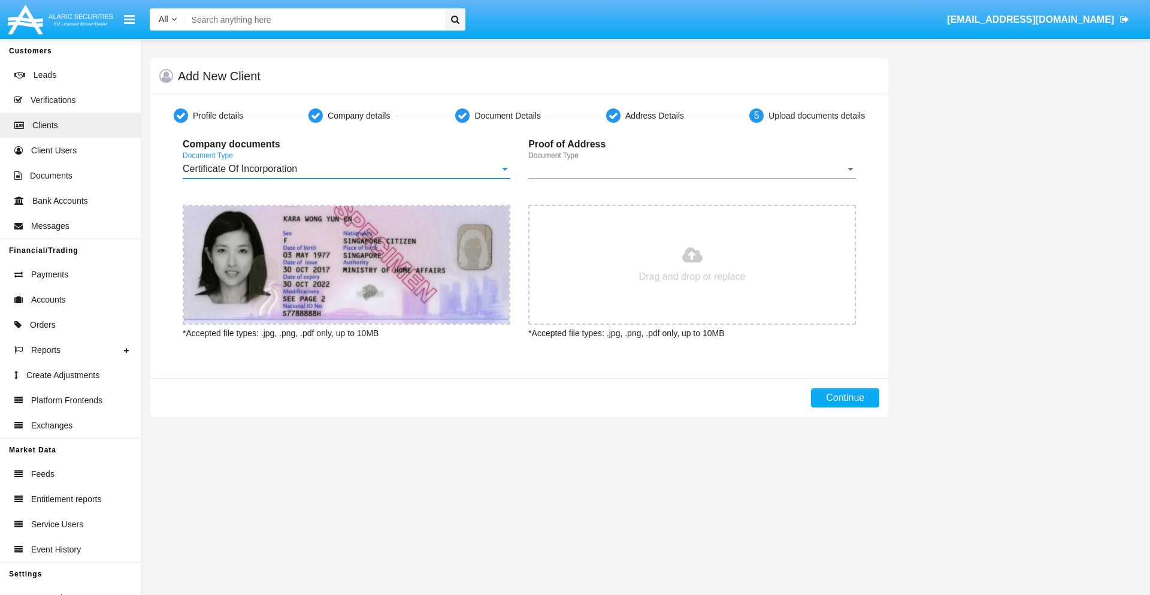
click at [692, 169] on span "Document Type" at bounding box center [686, 169] width 317 height 11
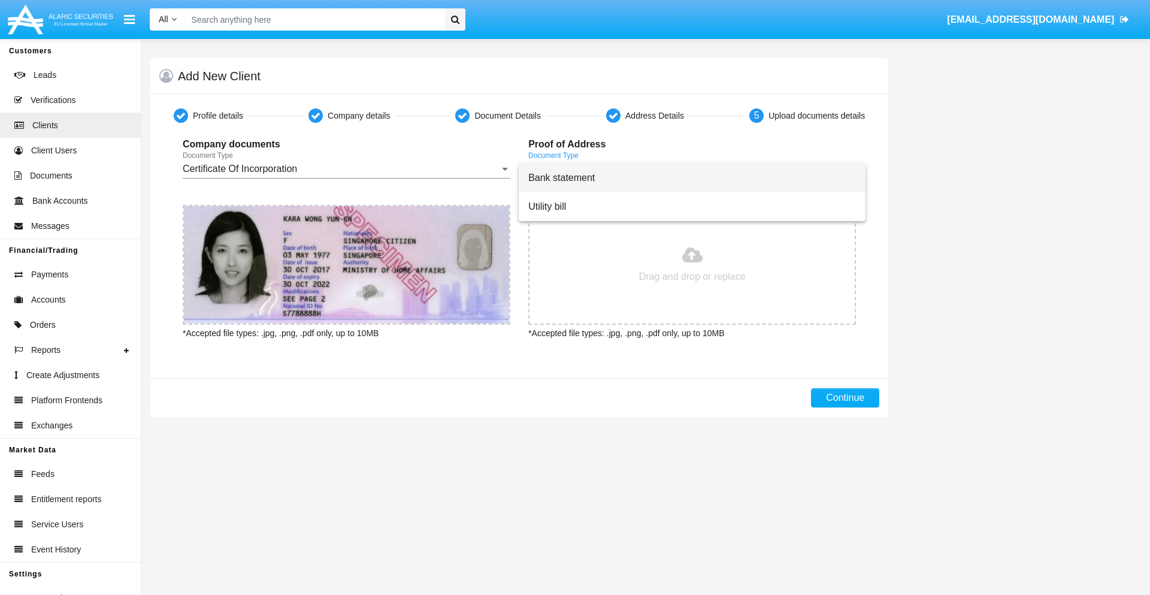
click at [692, 178] on span "Bank statement" at bounding box center [692, 178] width 328 height 29
type input "C:\fakepath\bank-statement.png"
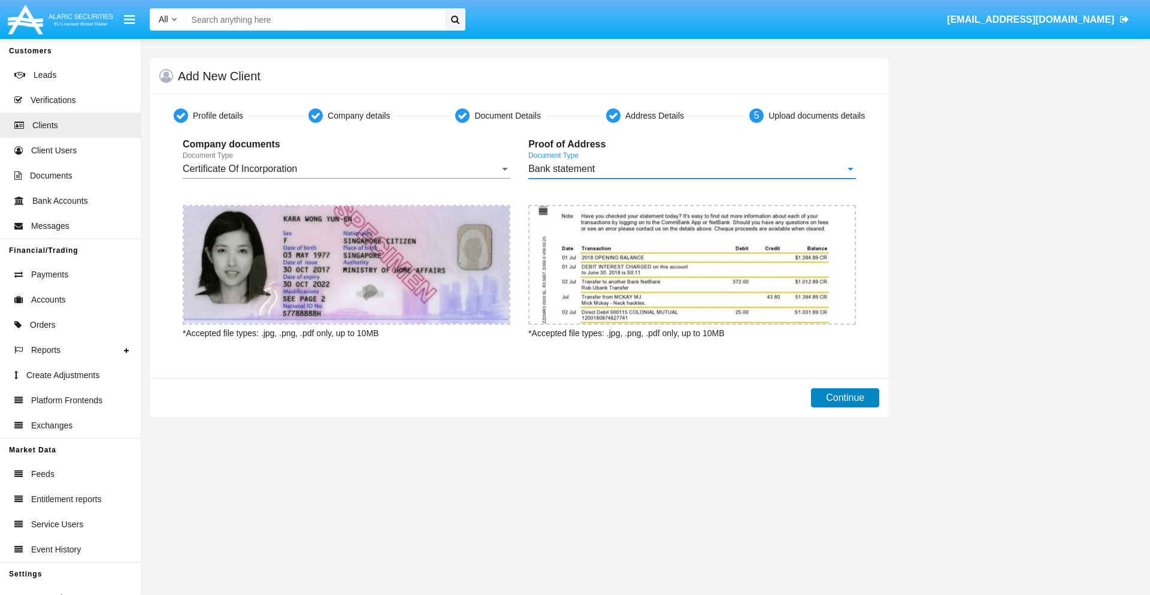
click at [845, 398] on button "Continue" at bounding box center [845, 397] width 68 height 19
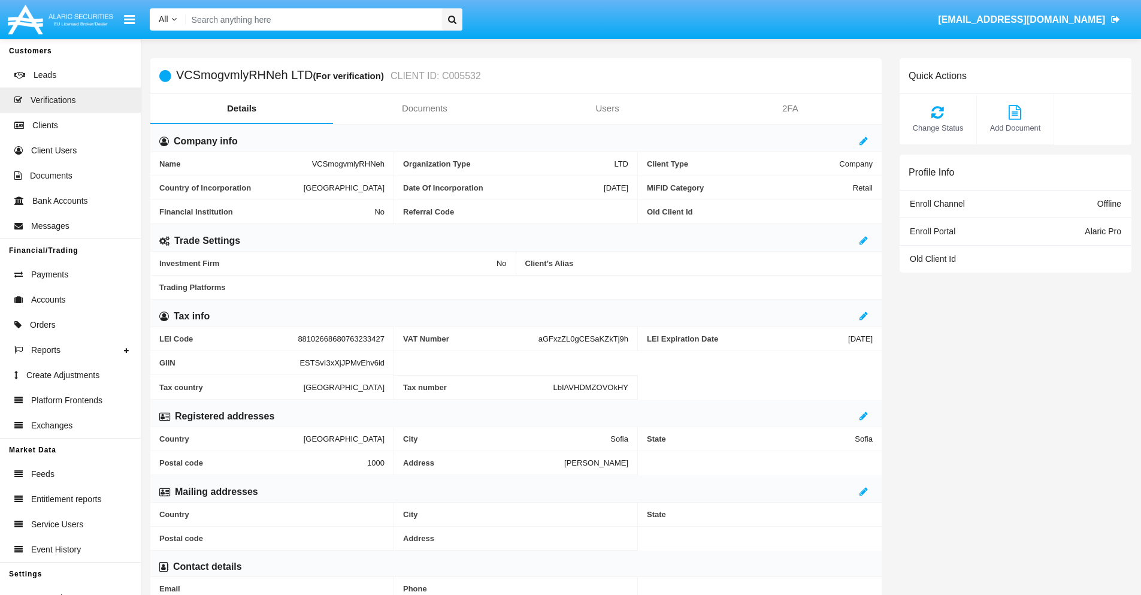
click at [424, 108] on link "Documents" at bounding box center [424, 108] width 183 height 29
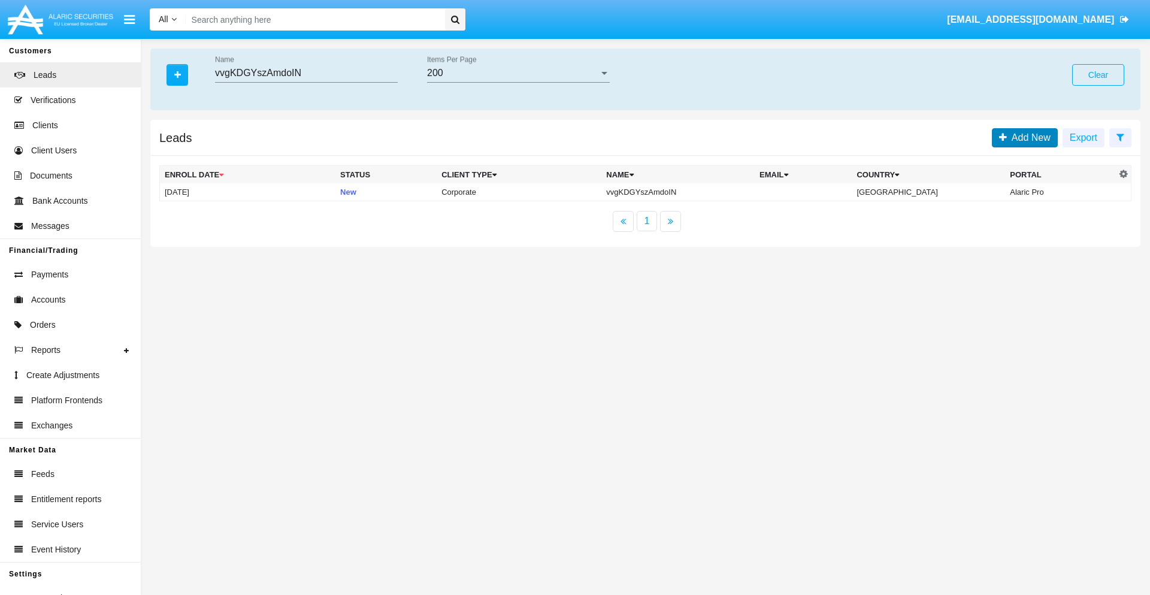
click at [1028, 137] on span "Add New" at bounding box center [1029, 137] width 44 height 10
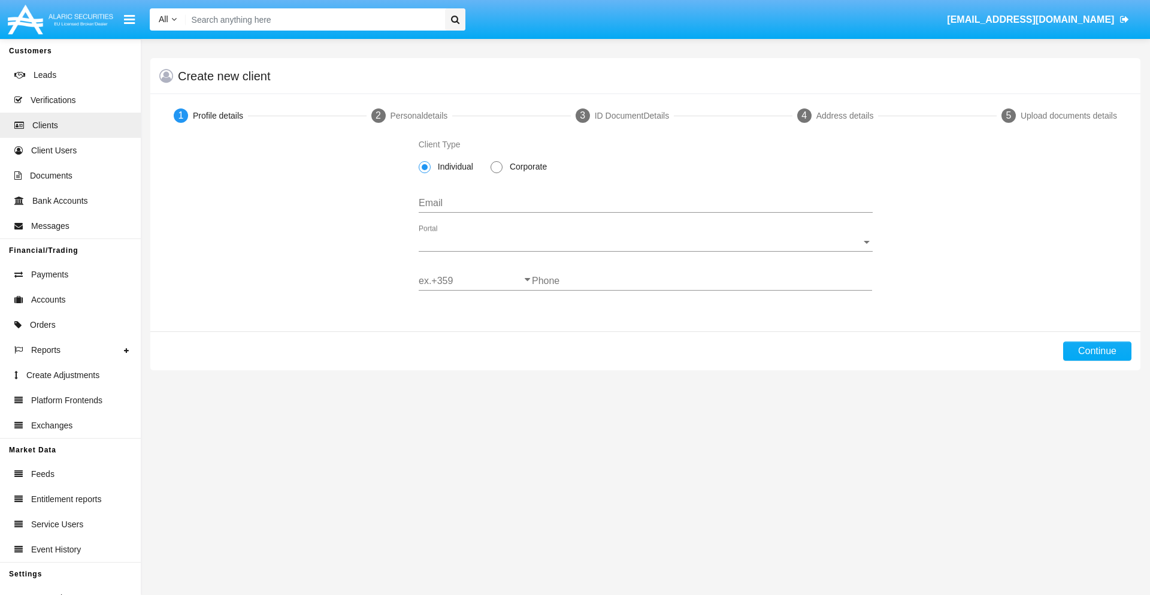
click at [526, 166] on span "Corporate" at bounding box center [525, 167] width 47 height 13
click at [497, 173] on input "Corporate" at bounding box center [496, 173] width 1 height 1
radio input "true"
type input "[EMAIL_ADDRESS][DOMAIN_NAME]"
click at [645, 242] on span "Portal" at bounding box center [640, 242] width 443 height 11
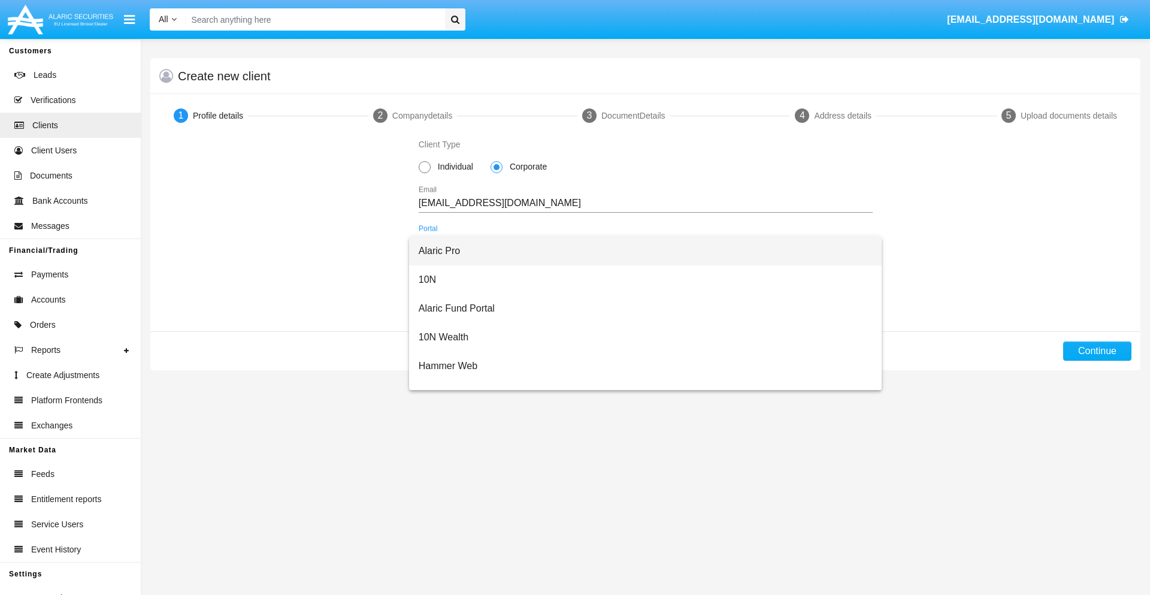
click at [641, 251] on span "Alaric Pro" at bounding box center [646, 251] width 454 height 29
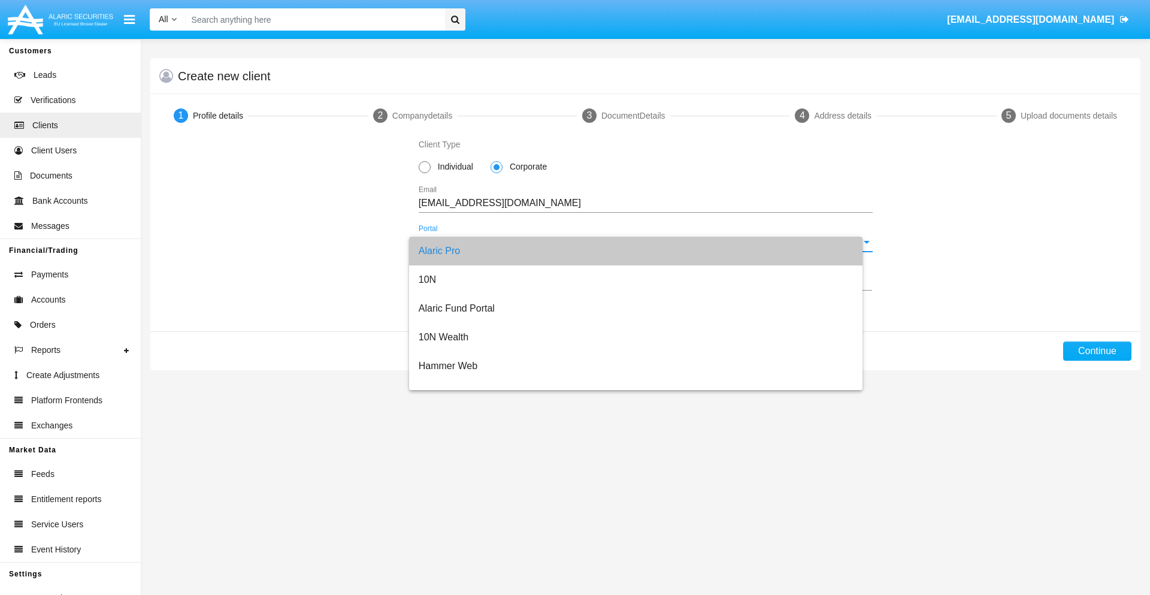
click at [475, 281] on input "ex.+359" at bounding box center [475, 281] width 113 height 11
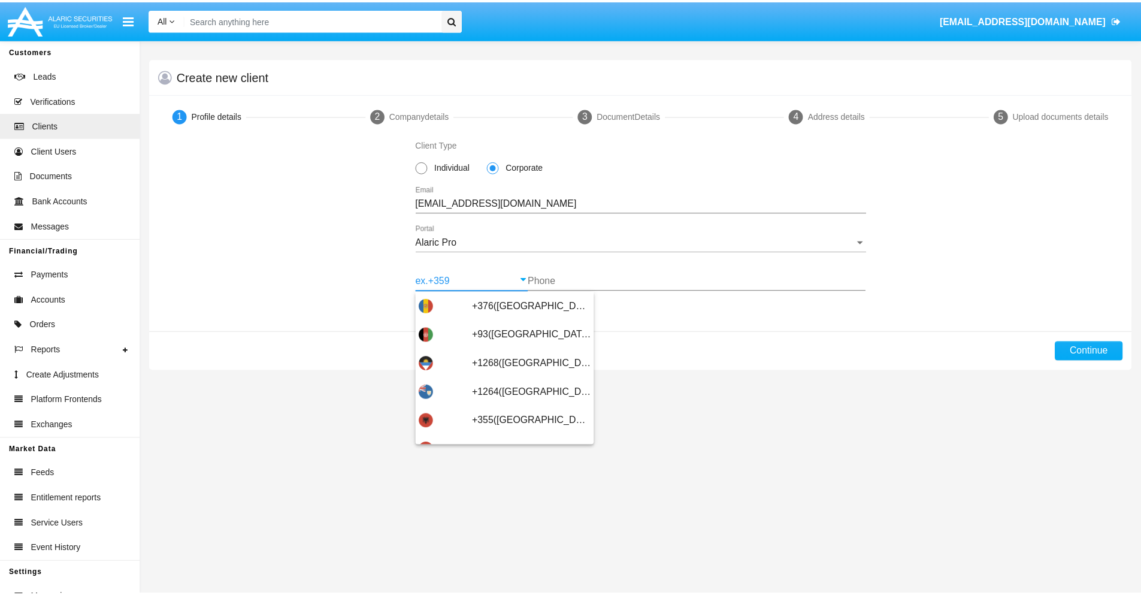
scroll to position [393, 0]
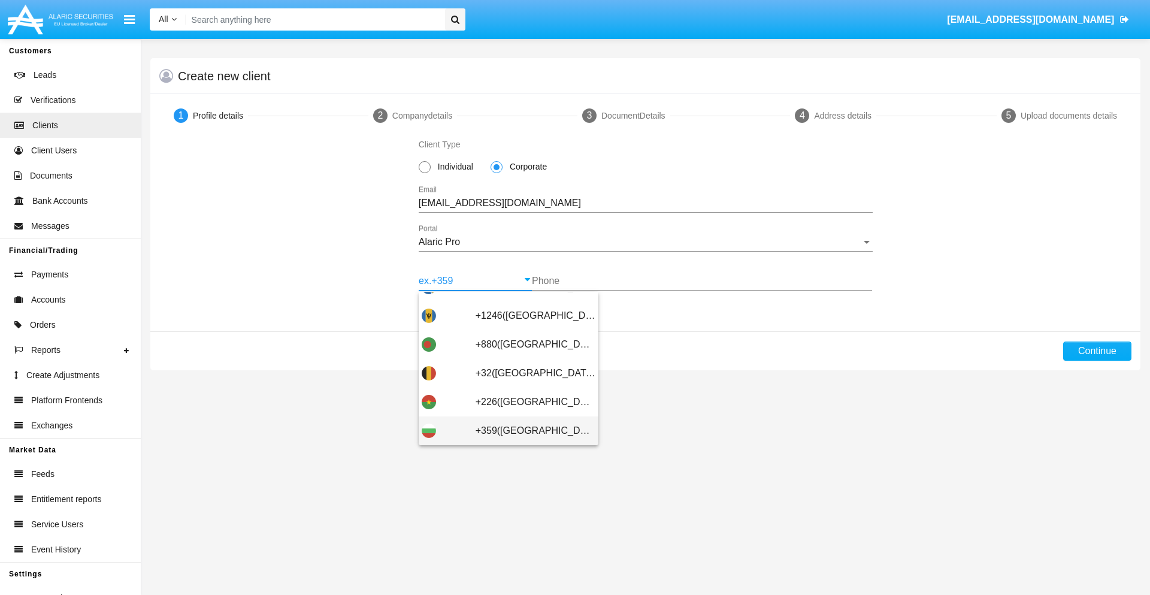
click at [526, 431] on span "+359([GEOGRAPHIC_DATA])" at bounding box center [536, 430] width 120 height 29
type input "+359([GEOGRAPHIC_DATA])"
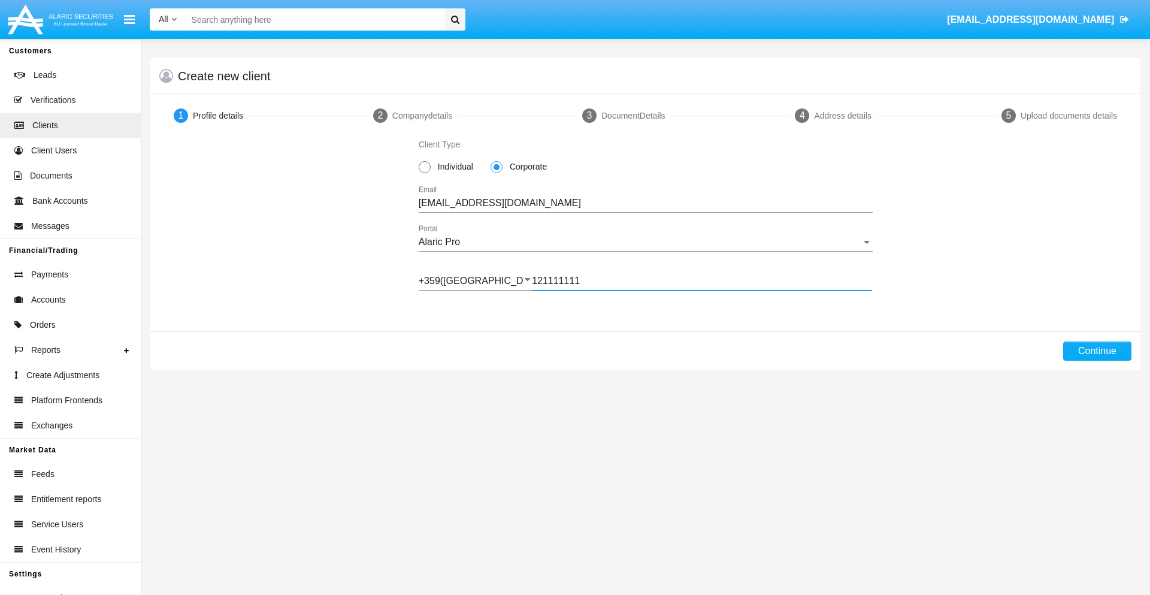
type input "121111111"
click at [1097, 351] on button "Continue" at bounding box center [1097, 350] width 68 height 19
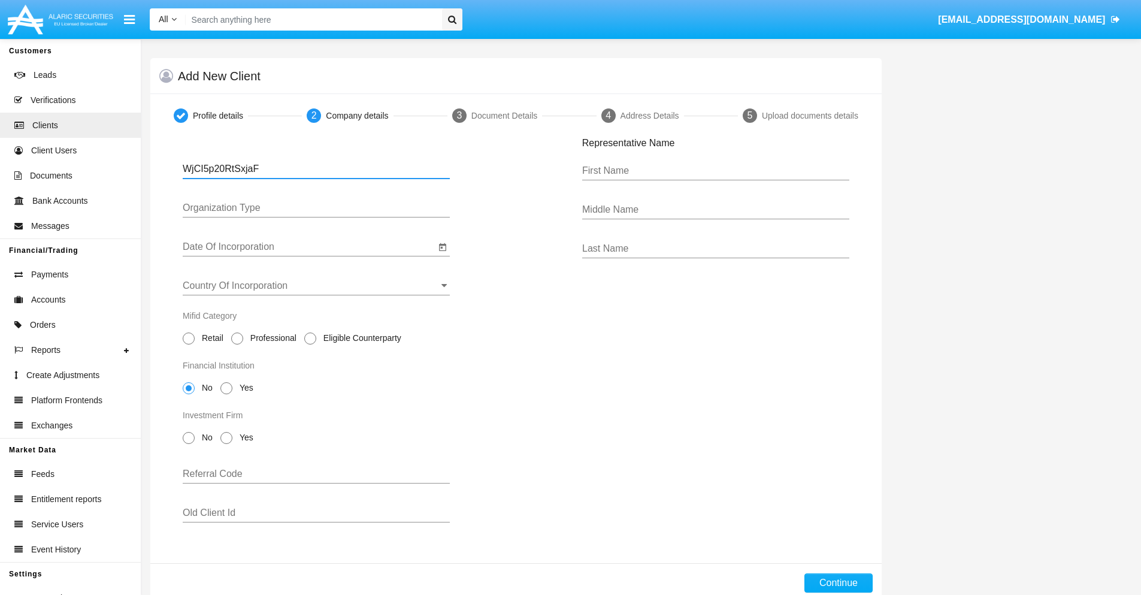
type input "WjCI5p20RtSxjaF"
type input "LTD"
click at [309, 247] on input "Date Of Incorporation" at bounding box center [309, 246] width 253 height 11
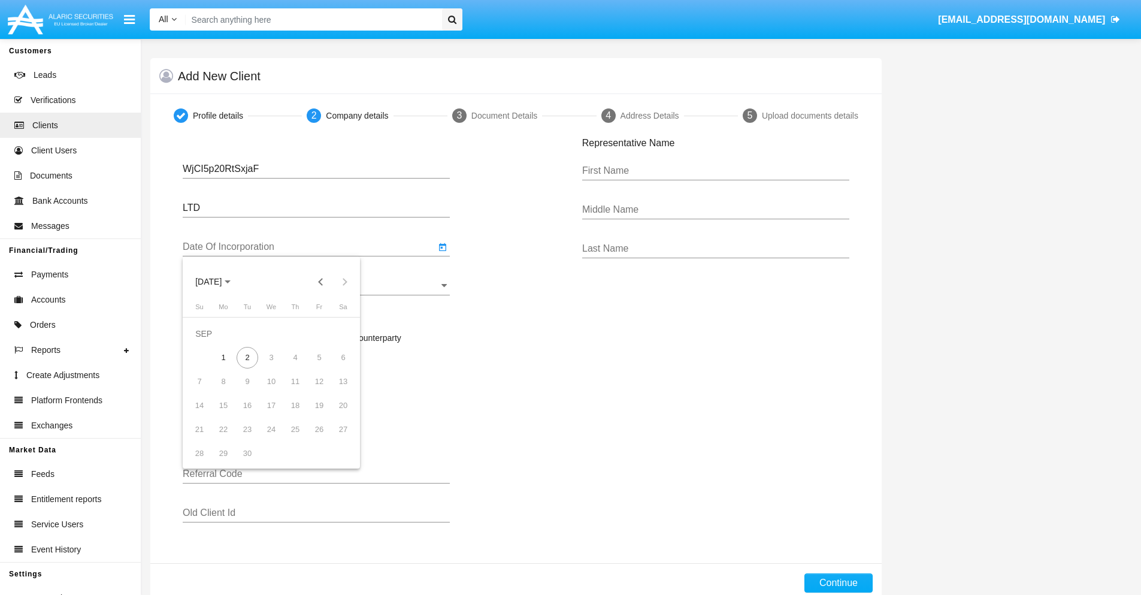
click at [219, 281] on span "[DATE]" at bounding box center [208, 282] width 26 height 10
click at [320, 281] on button "Previous 20 years" at bounding box center [321, 282] width 24 height 24
click at [292, 438] on div "2000" at bounding box center [293, 439] width 38 height 22
click at [208, 343] on div "JAN" at bounding box center [209, 343] width 38 height 22
click at [343, 333] on div "1" at bounding box center [343, 334] width 22 height 22
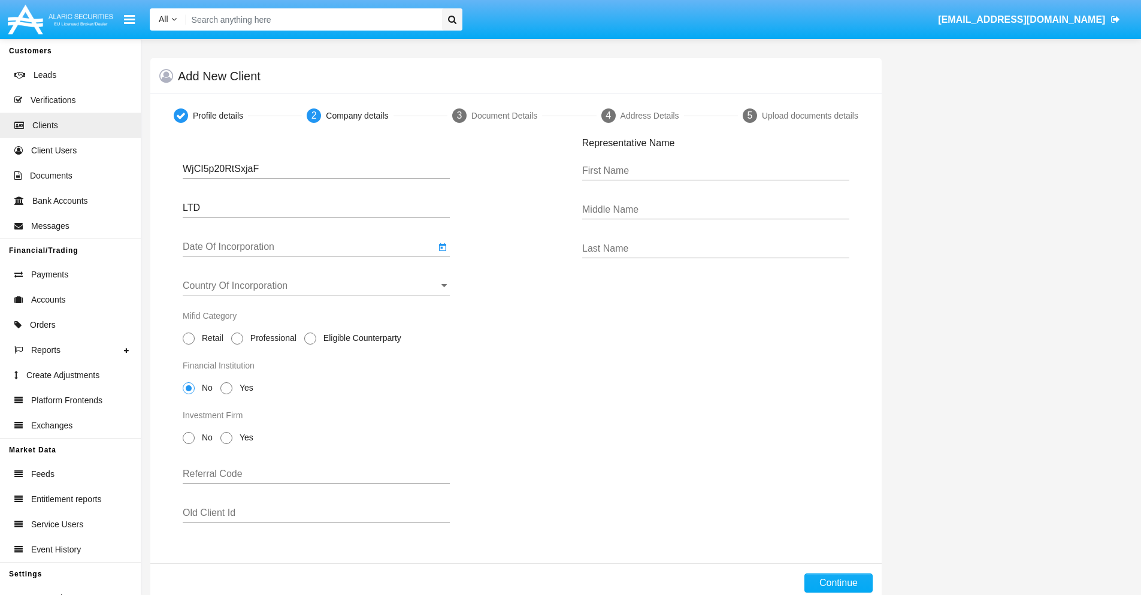
type input "[DATE]"
click at [316, 286] on input "Country Of Incorporation" at bounding box center [316, 285] width 267 height 11
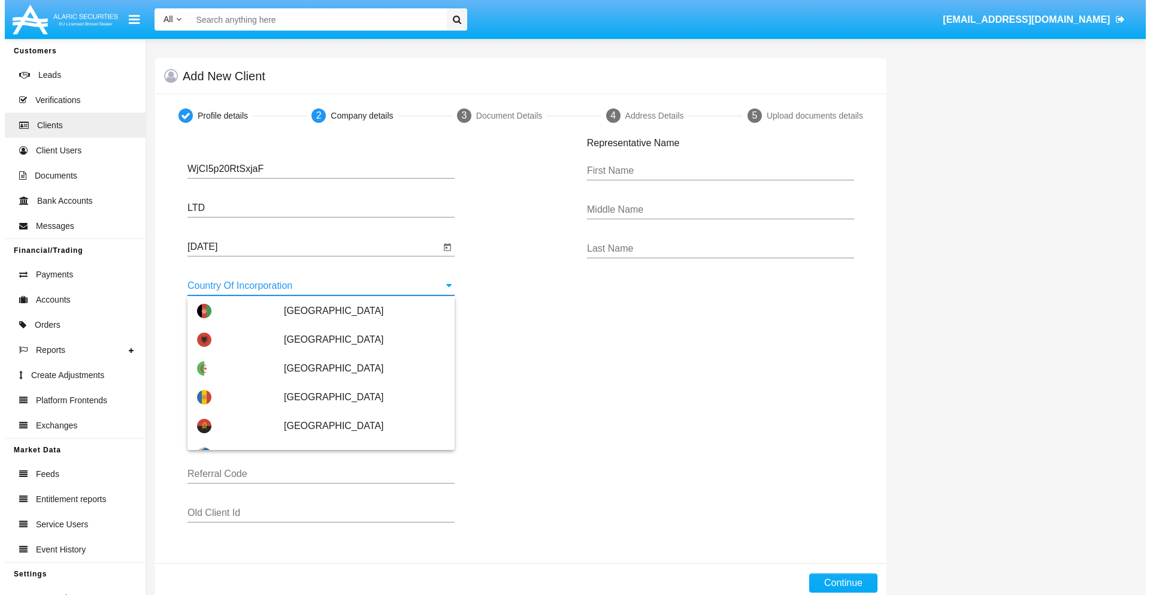
scroll to position [5568, 0]
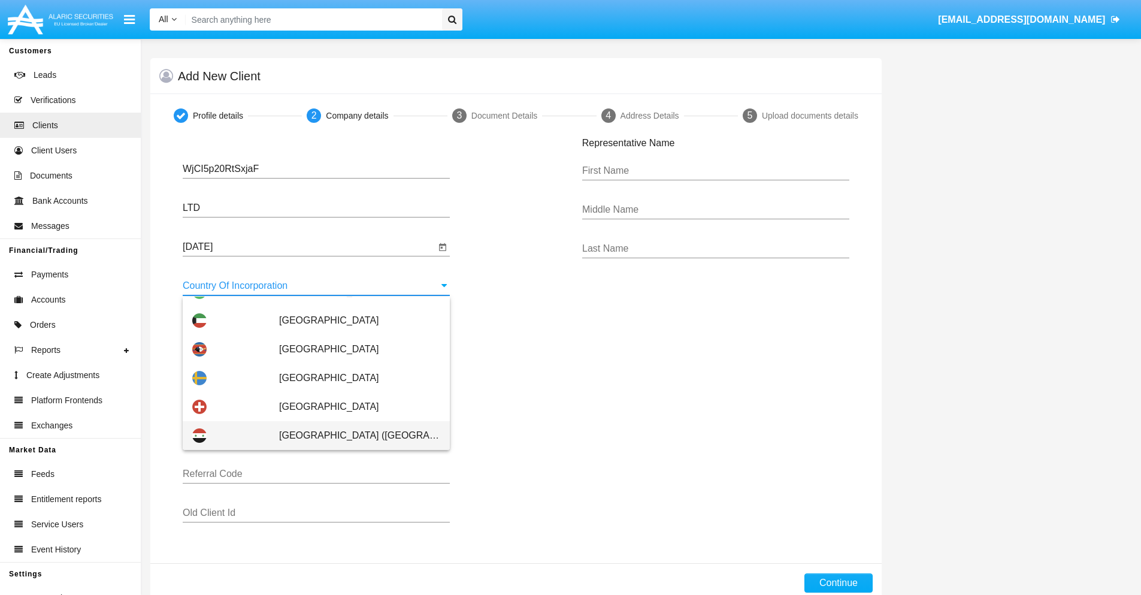
click at [353, 435] on span "[GEOGRAPHIC_DATA] ([GEOGRAPHIC_DATA])" at bounding box center [359, 435] width 161 height 29
type input "[GEOGRAPHIC_DATA] ([GEOGRAPHIC_DATA])"
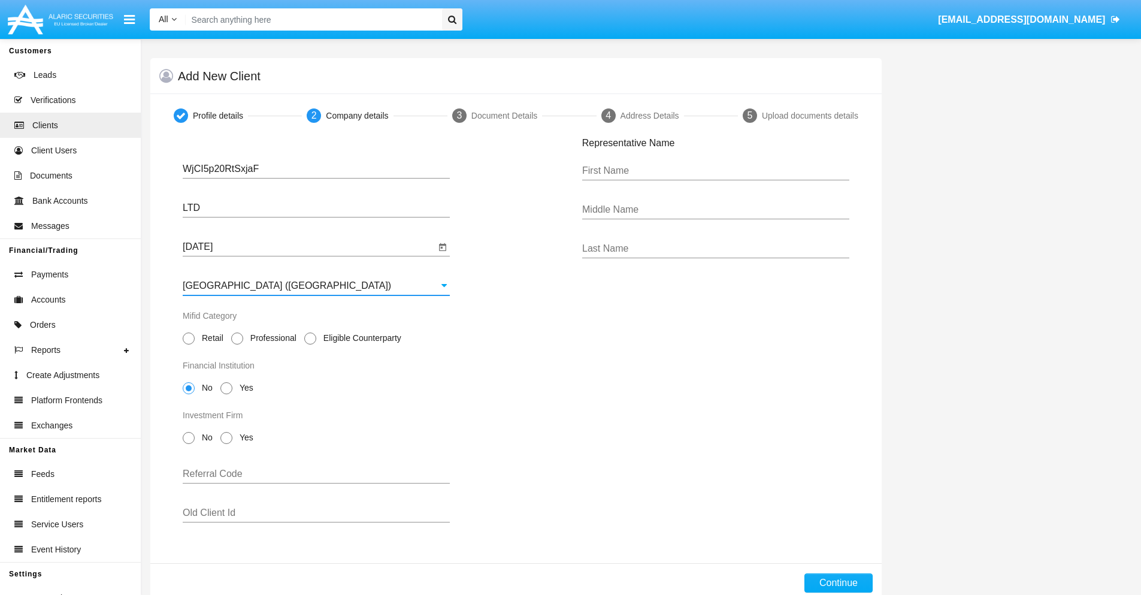
click at [271, 338] on span "Professional" at bounding box center [271, 338] width 56 height 13
click at [237, 344] on input "Professional" at bounding box center [237, 344] width 1 height 1
radio input "true"
click at [205, 387] on span "No" at bounding box center [205, 388] width 21 height 13
click at [189, 394] on input "No" at bounding box center [188, 394] width 1 height 1
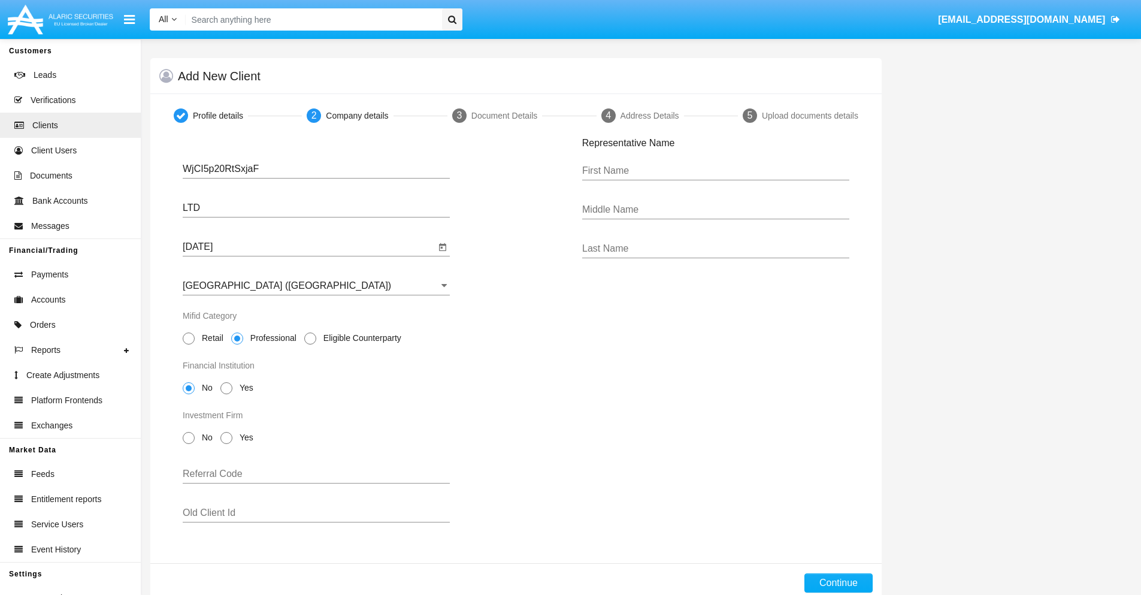
click at [205, 437] on span "No" at bounding box center [205, 437] width 21 height 13
click at [189, 444] on input "No" at bounding box center [188, 444] width 1 height 1
radio input "true"
type input "bhTtYDjtQAmdBVN"
type input "EVIwjAdHsKxcSdd"
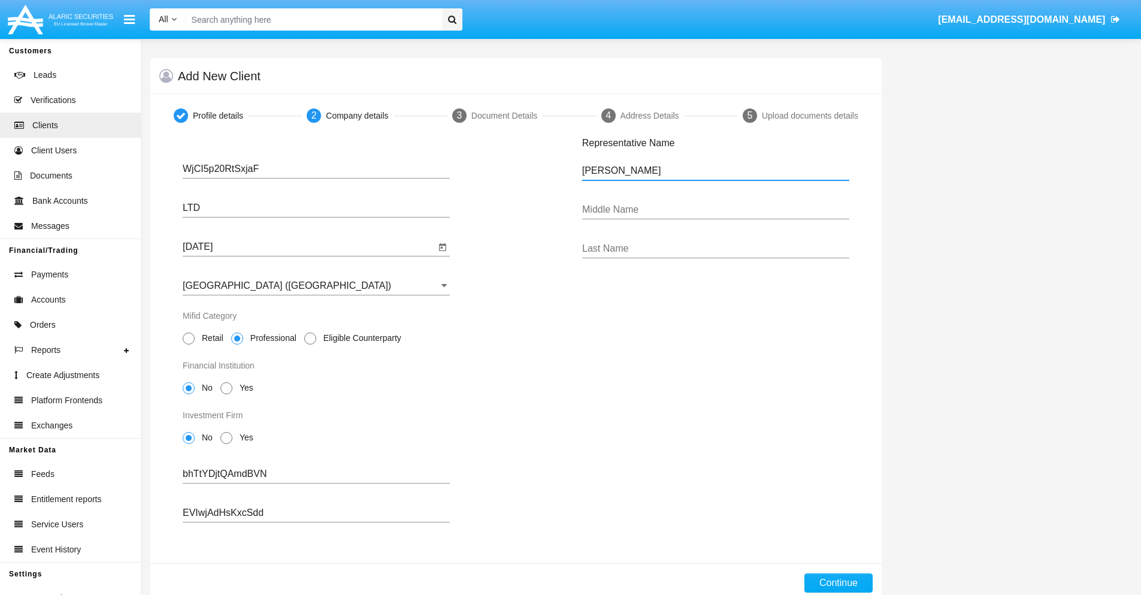
type input "[PERSON_NAME]"
click at [838, 583] on button "Continue" at bounding box center [838, 582] width 68 height 19
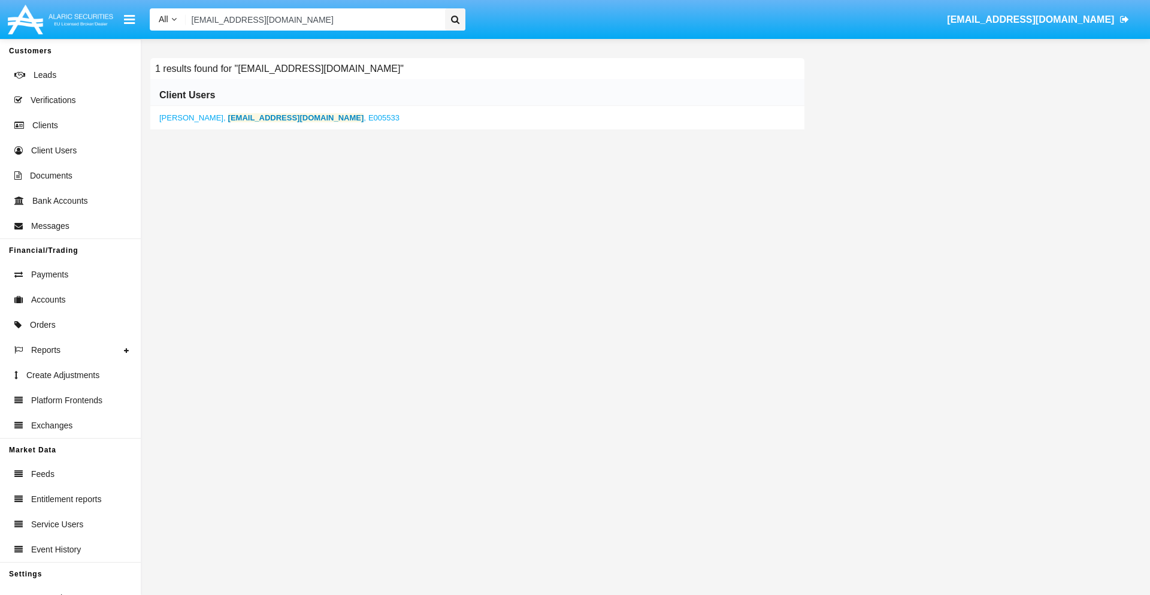
type input "[EMAIL_ADDRESS][DOMAIN_NAME]"
click at [256, 117] on b "[EMAIL_ADDRESS][DOMAIN_NAME]" at bounding box center [296, 117] width 136 height 9
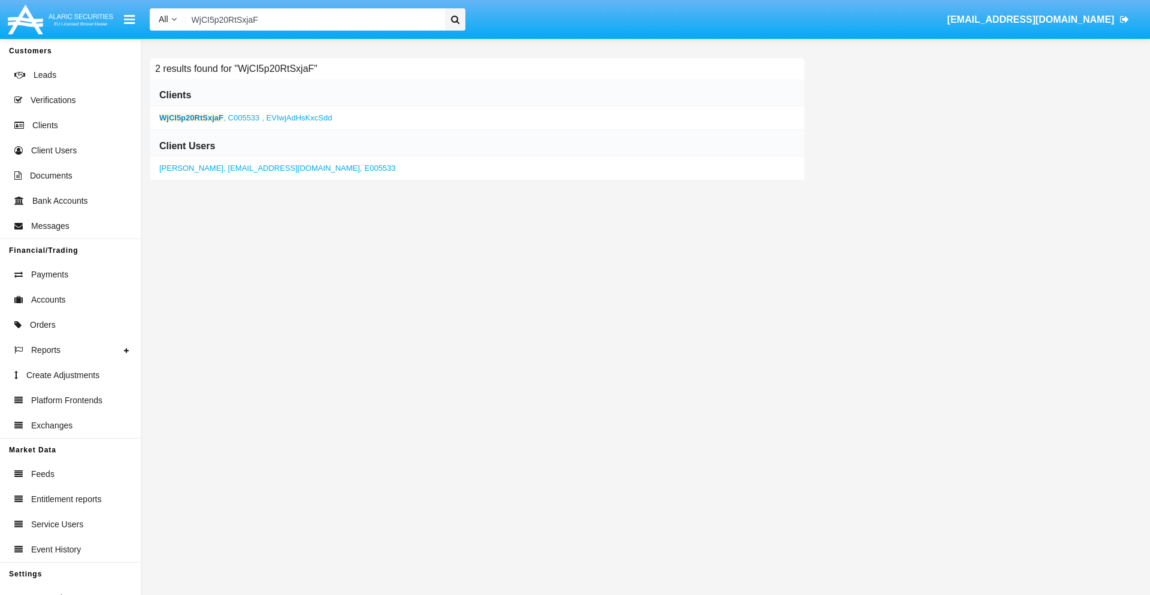
type input "WjCI5p20RtSxjaF"
click at [191, 117] on b "WjCI5p20RtSxjaF" at bounding box center [191, 117] width 64 height 9
